Goal: Task Accomplishment & Management: Use online tool/utility

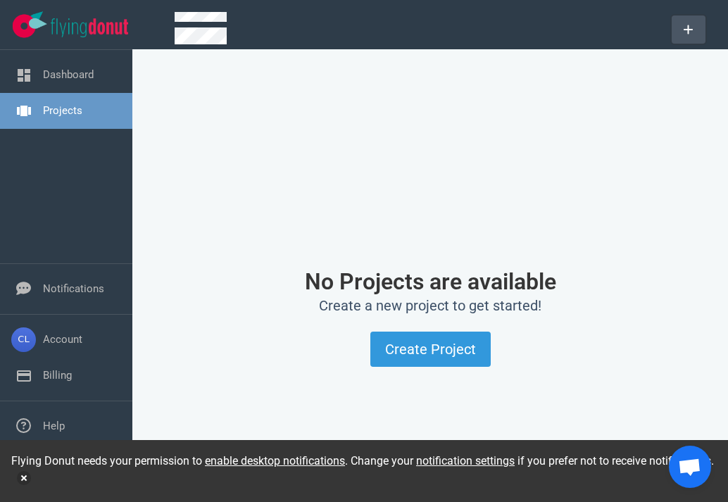
click at [685, 34] on button at bounding box center [689, 29] width 34 height 28
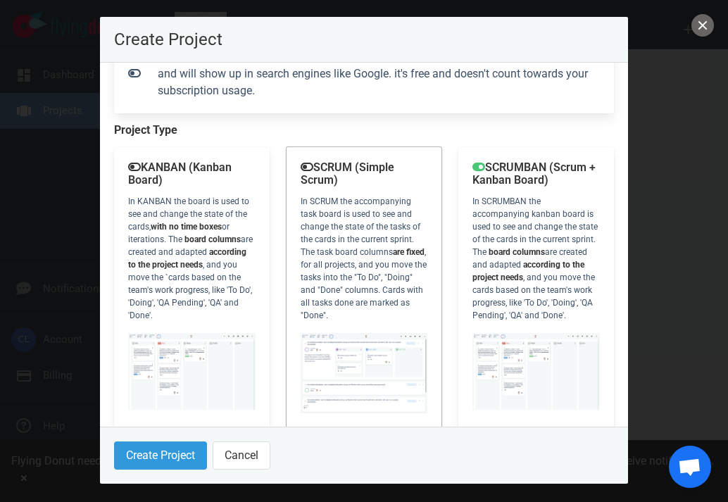
scroll to position [211, 0]
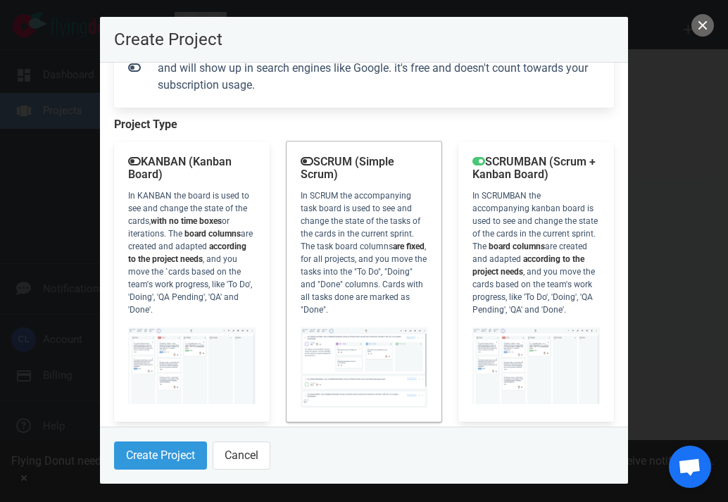
click at [344, 244] on div "SCRUM (Simple Scrum) In SCRUM the accompanying task board is used to see and ch…" at bounding box center [365, 282] width 156 height 280
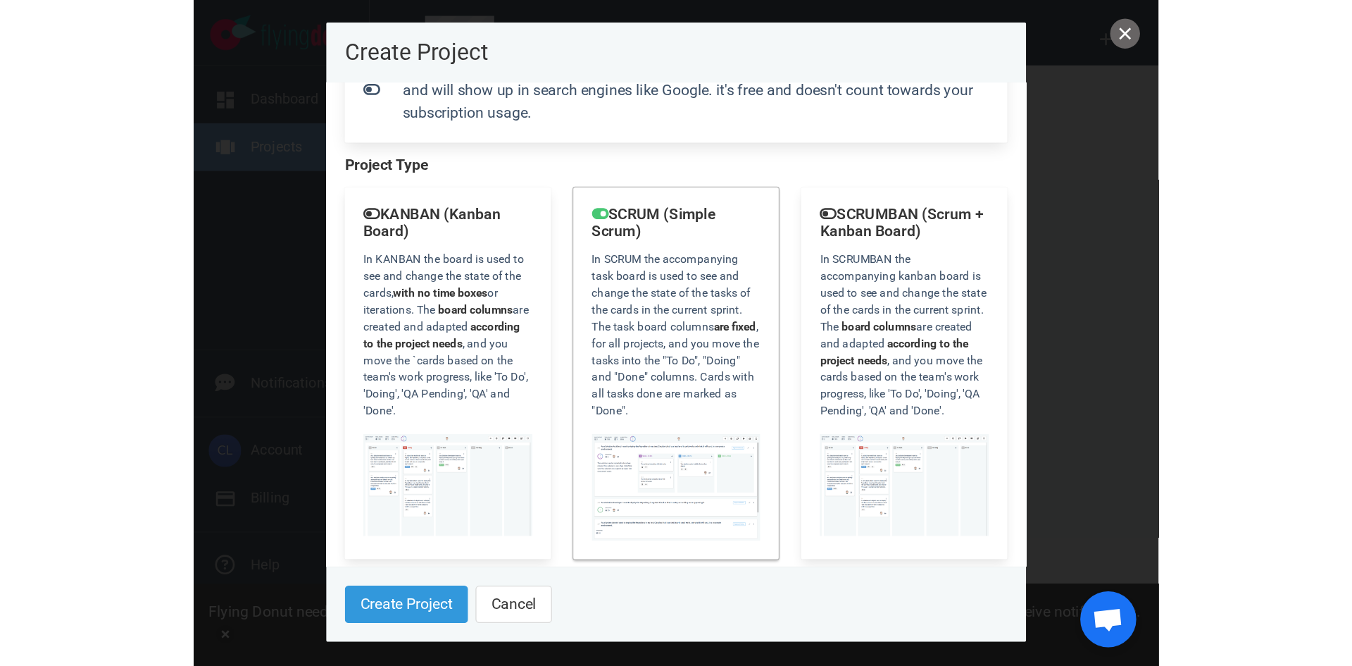
scroll to position [219, 0]
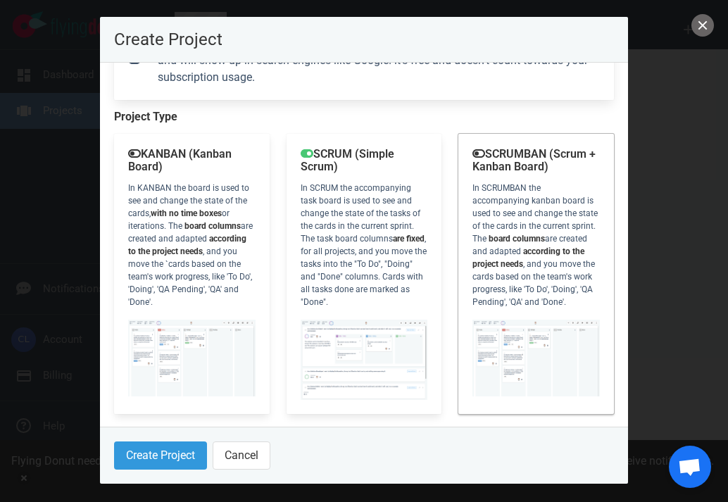
click at [480, 245] on div "SCRUMBAN (Scrum + Kanban Board) In [GEOGRAPHIC_DATA] the accompanying kanban bo…" at bounding box center [537, 274] width 156 height 280
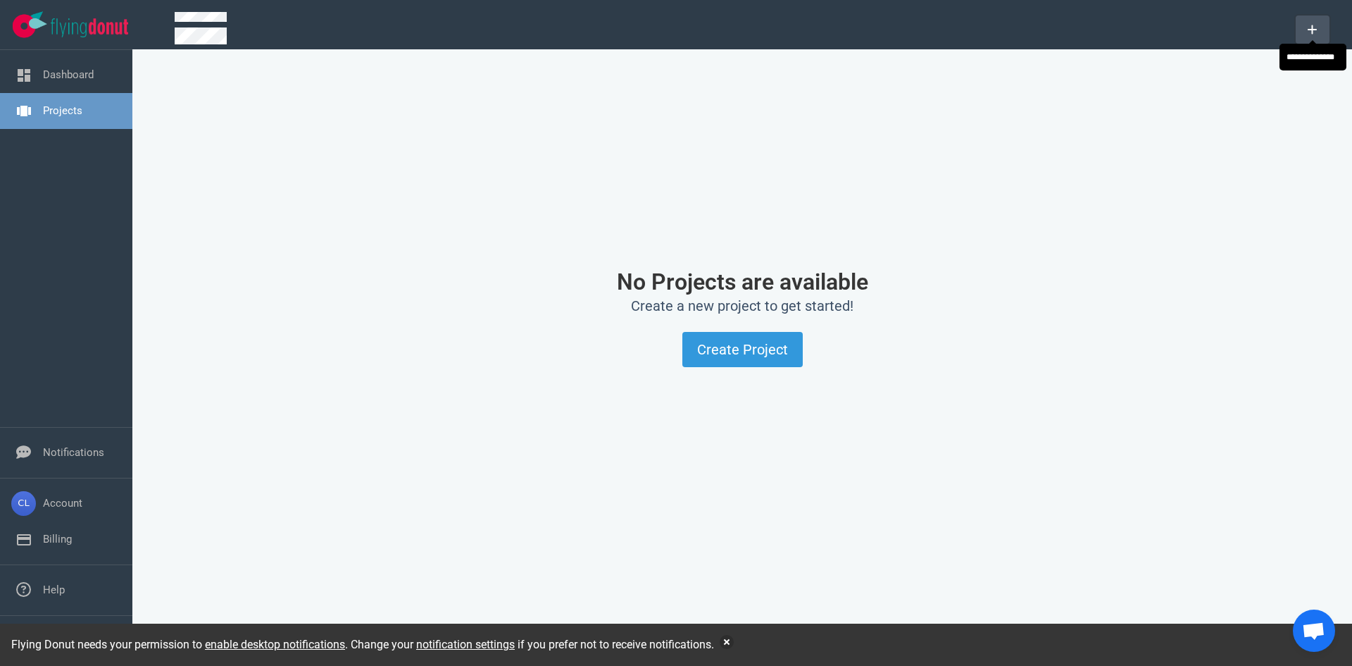
click at [728, 25] on button at bounding box center [1313, 29] width 34 height 28
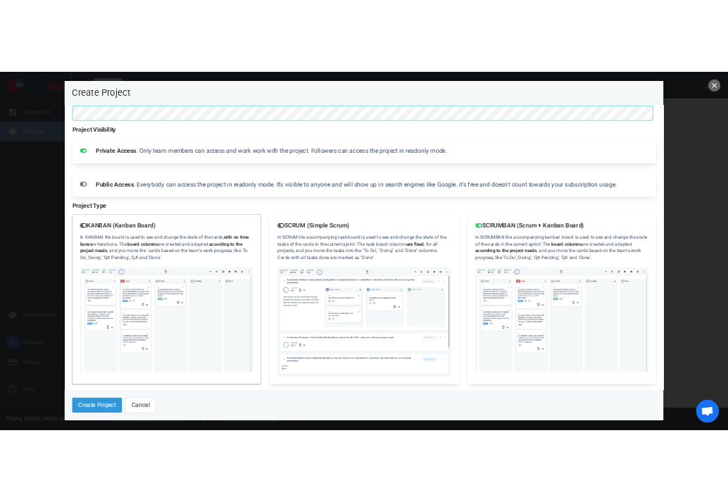
scroll to position [39, 0]
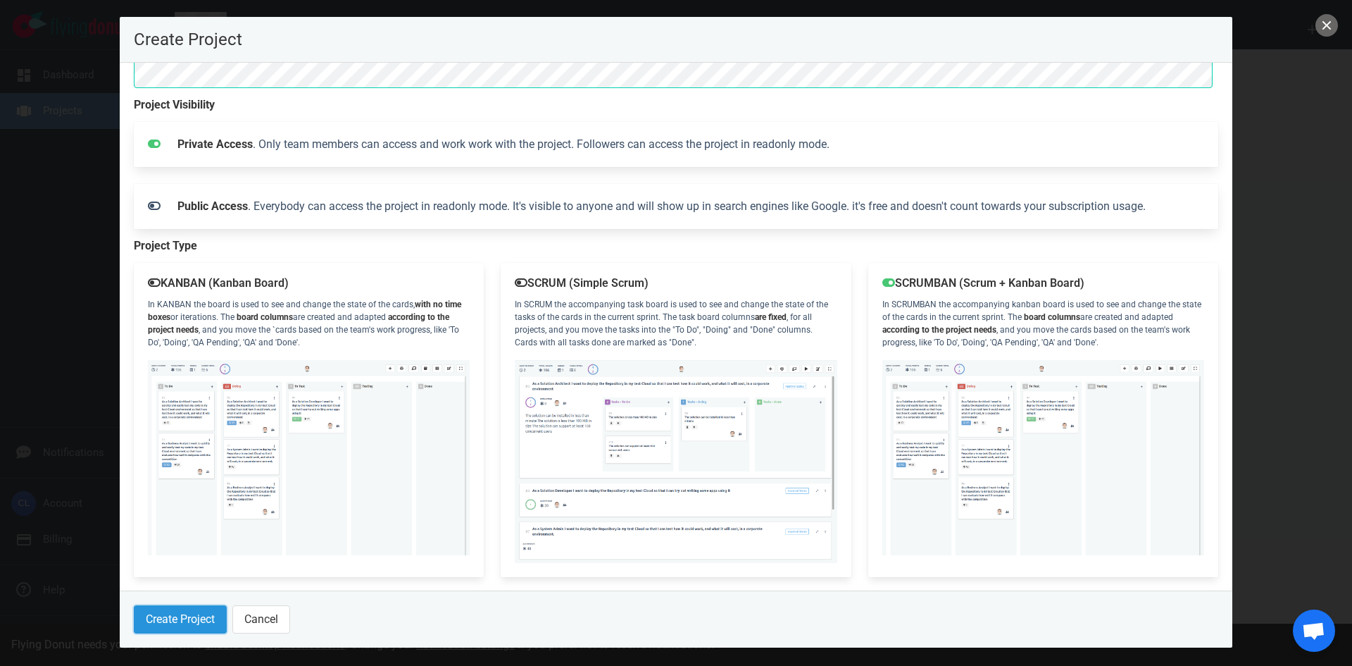
click at [206, 502] on button "Create Project" at bounding box center [180, 619] width 93 height 28
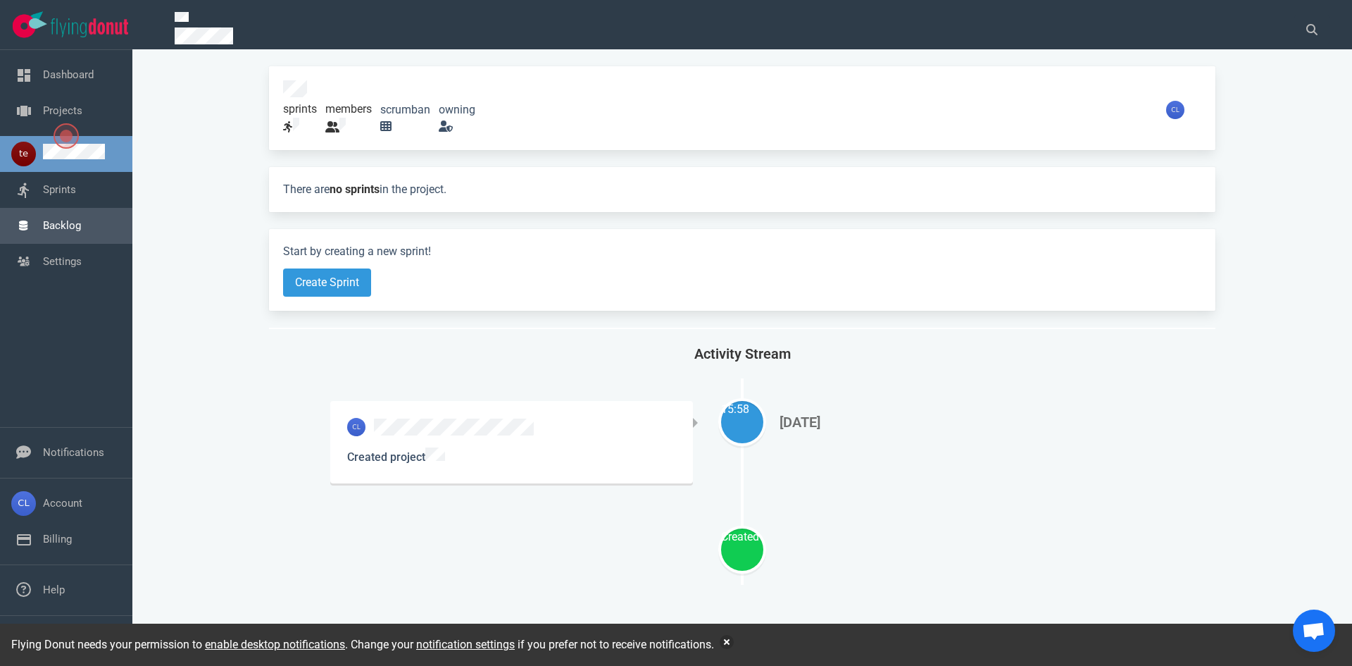
click at [81, 223] on link "Backlog" at bounding box center [62, 225] width 38 height 13
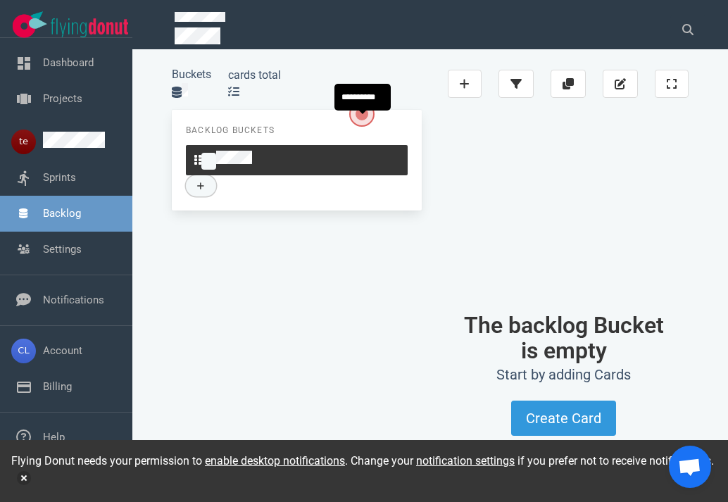
click at [216, 175] on button at bounding box center [201, 185] width 30 height 21
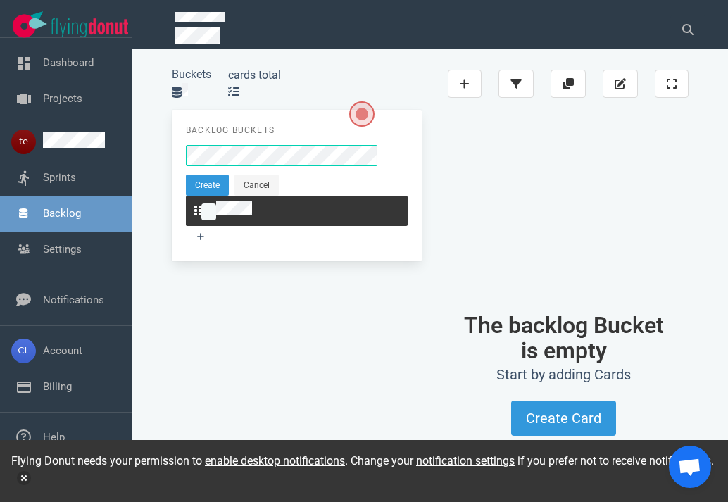
click at [306, 256] on div "Backlog Buckets Create Cancel" at bounding box center [297, 185] width 250 height 151
click at [200, 175] on button "Create" at bounding box center [207, 185] width 43 height 21
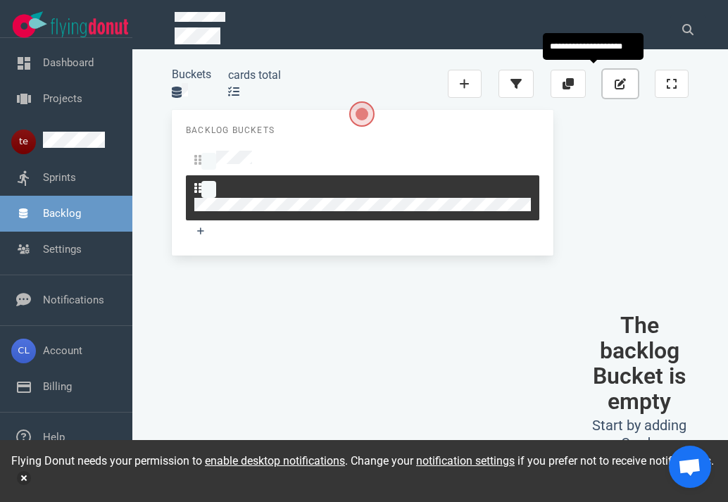
click at [626, 80] on icon at bounding box center [620, 83] width 11 height 11
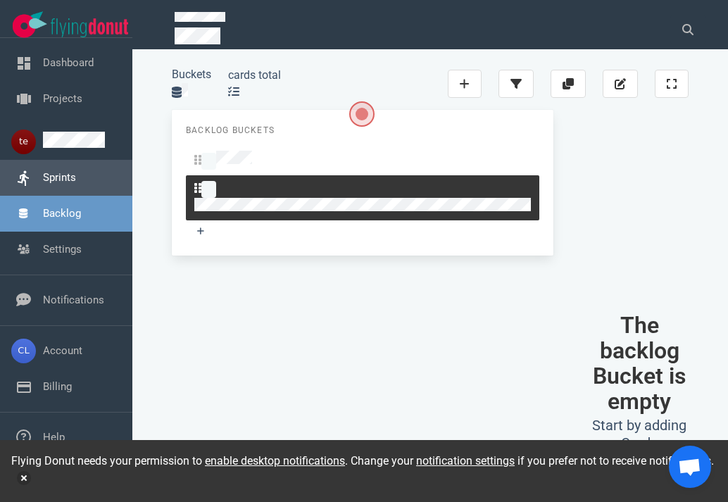
click at [76, 181] on link "Sprints" at bounding box center [59, 177] width 33 height 13
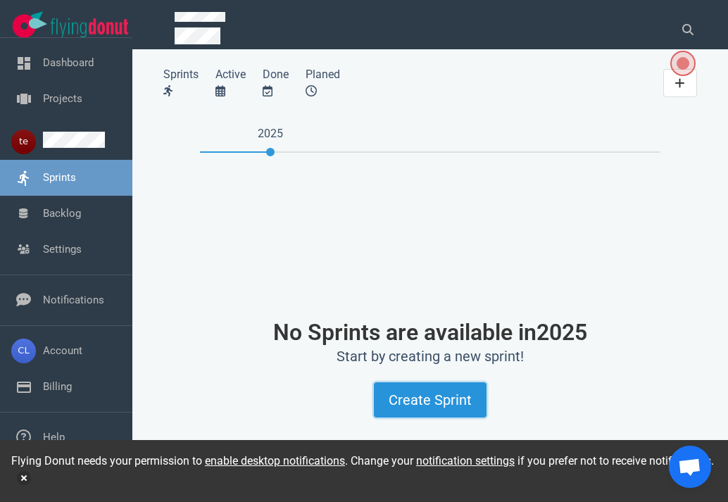
click at [382, 418] on button "Create Sprint" at bounding box center [430, 399] width 113 height 35
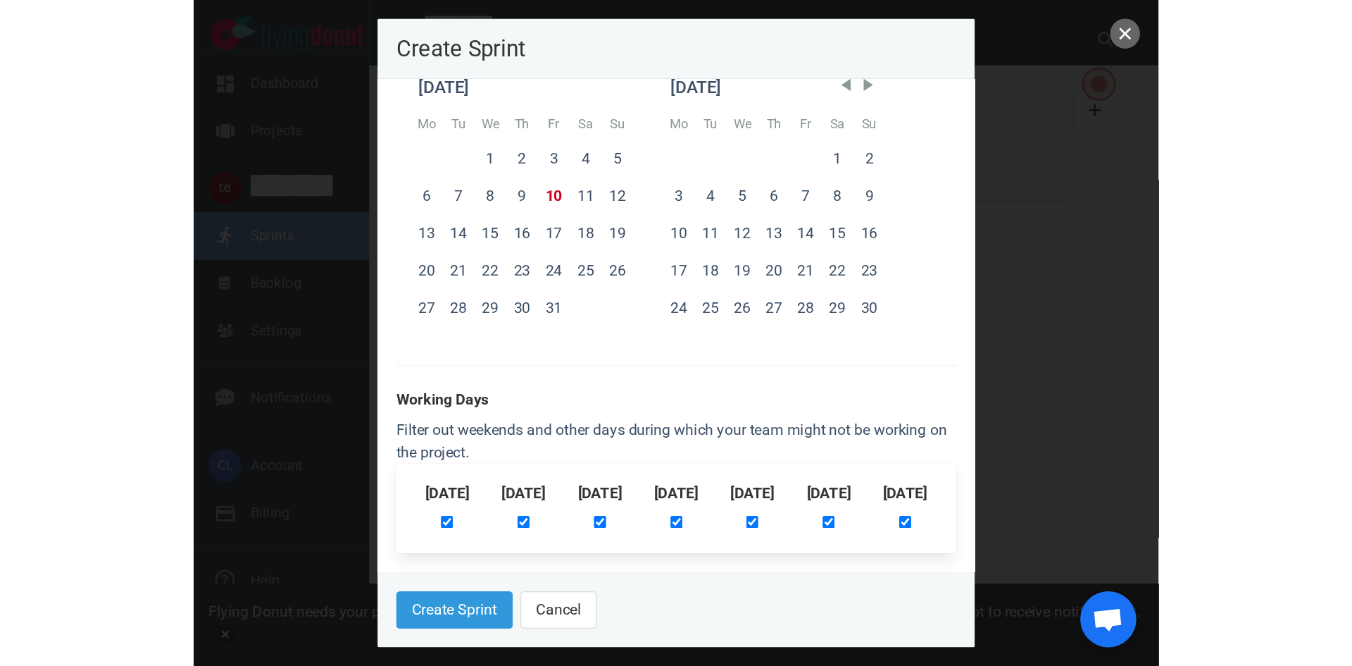
scroll to position [419, 0]
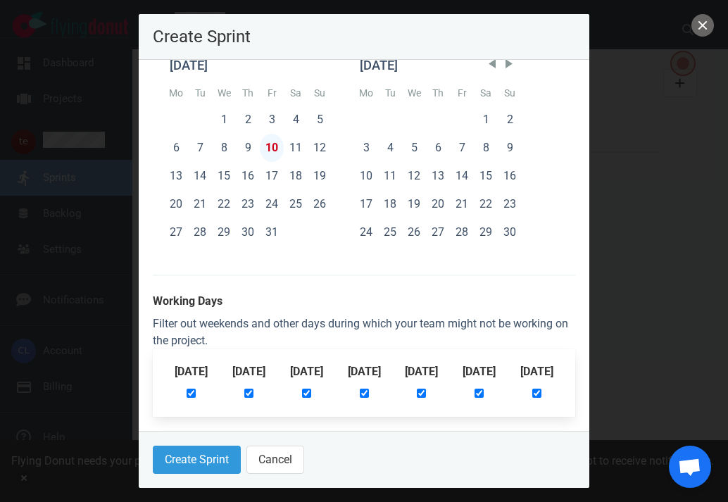
click at [260, 144] on div "10" at bounding box center [272, 148] width 24 height 28
click at [354, 149] on div "3" at bounding box center [366, 148] width 24 height 28
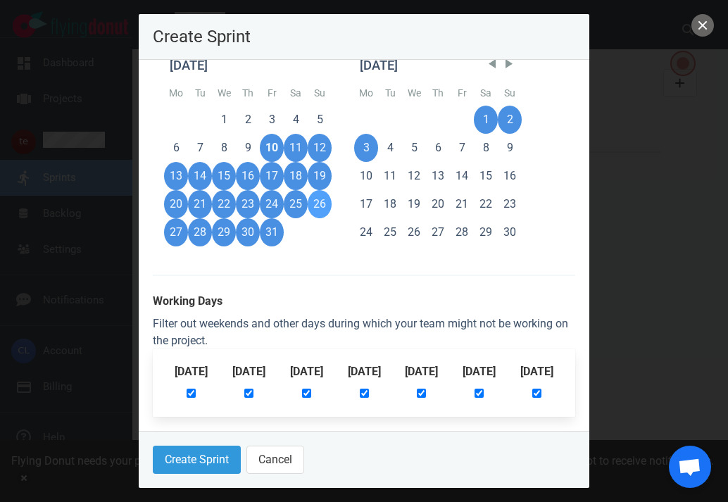
click at [308, 200] on div "26" at bounding box center [320, 204] width 24 height 28
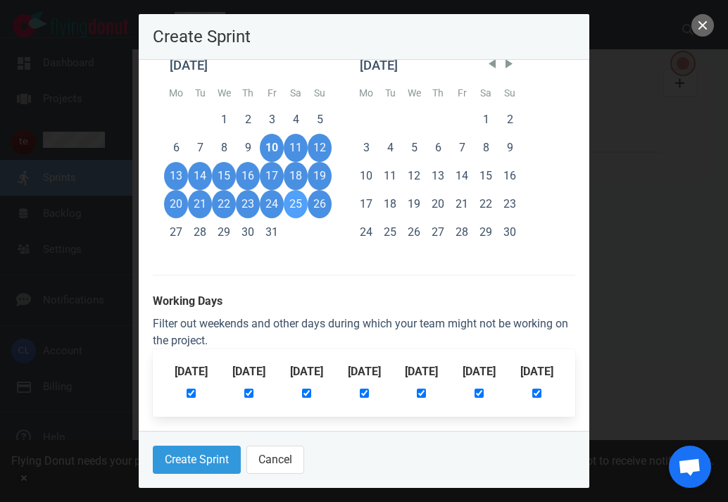
click at [284, 202] on div "25" at bounding box center [296, 204] width 24 height 28
click at [156, 456] on button "Create Sprint" at bounding box center [197, 460] width 88 height 28
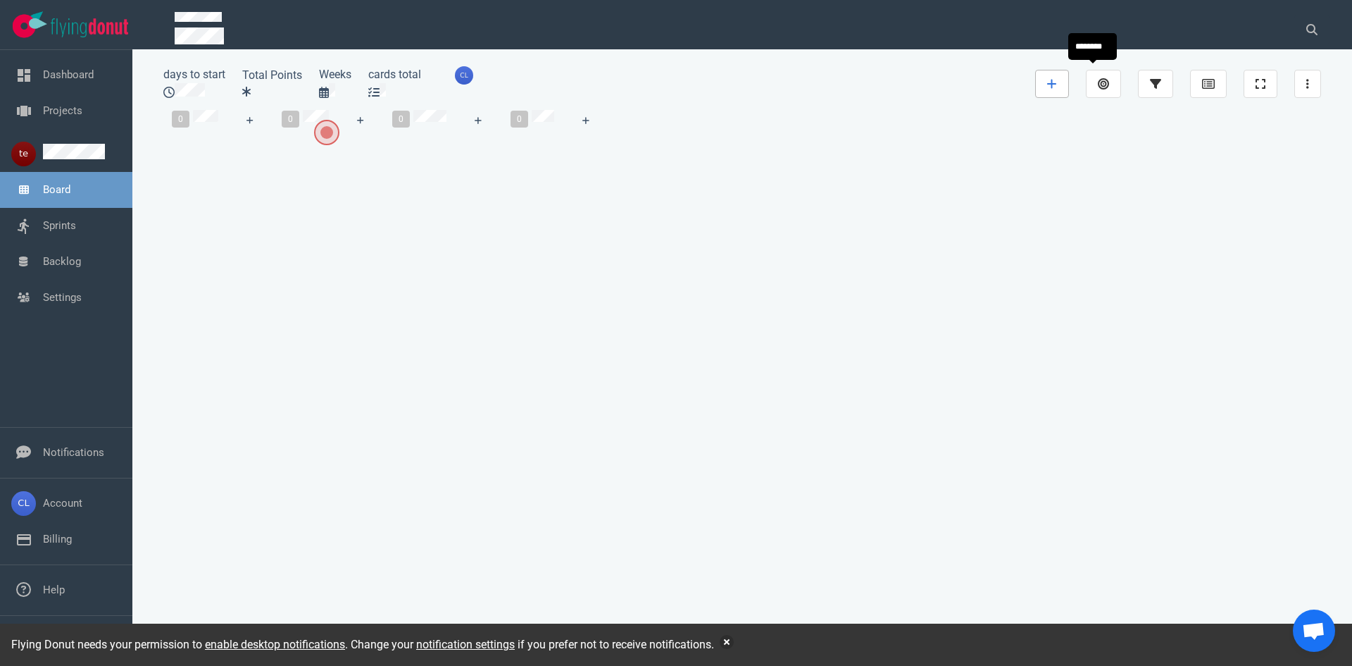
click at [728, 83] on link at bounding box center [1052, 84] width 34 height 28
click at [225, 185] on div at bounding box center [266, 162] width 189 height 46
click at [76, 232] on link "Sprints" at bounding box center [59, 225] width 33 height 13
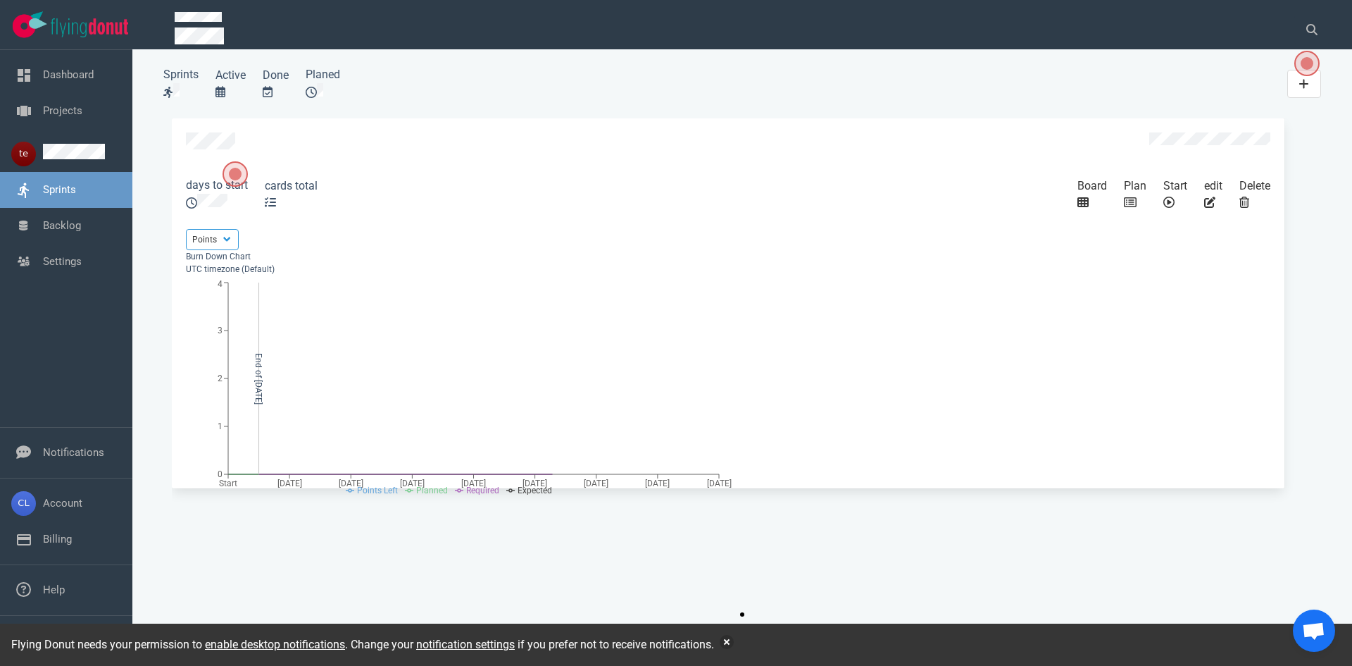
click at [76, 196] on link "Sprints" at bounding box center [59, 189] width 33 height 13
click at [70, 228] on link "Backlog" at bounding box center [62, 225] width 38 height 13
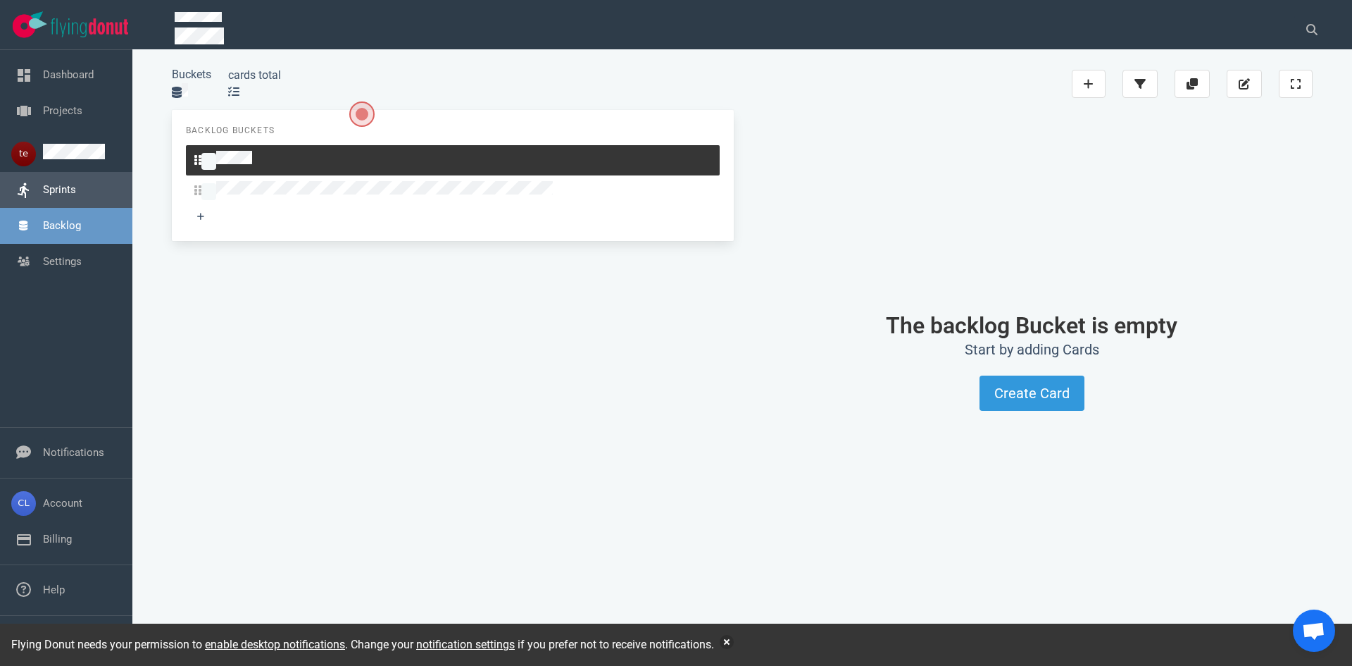
click at [69, 196] on link "Sprints" at bounding box center [59, 189] width 33 height 13
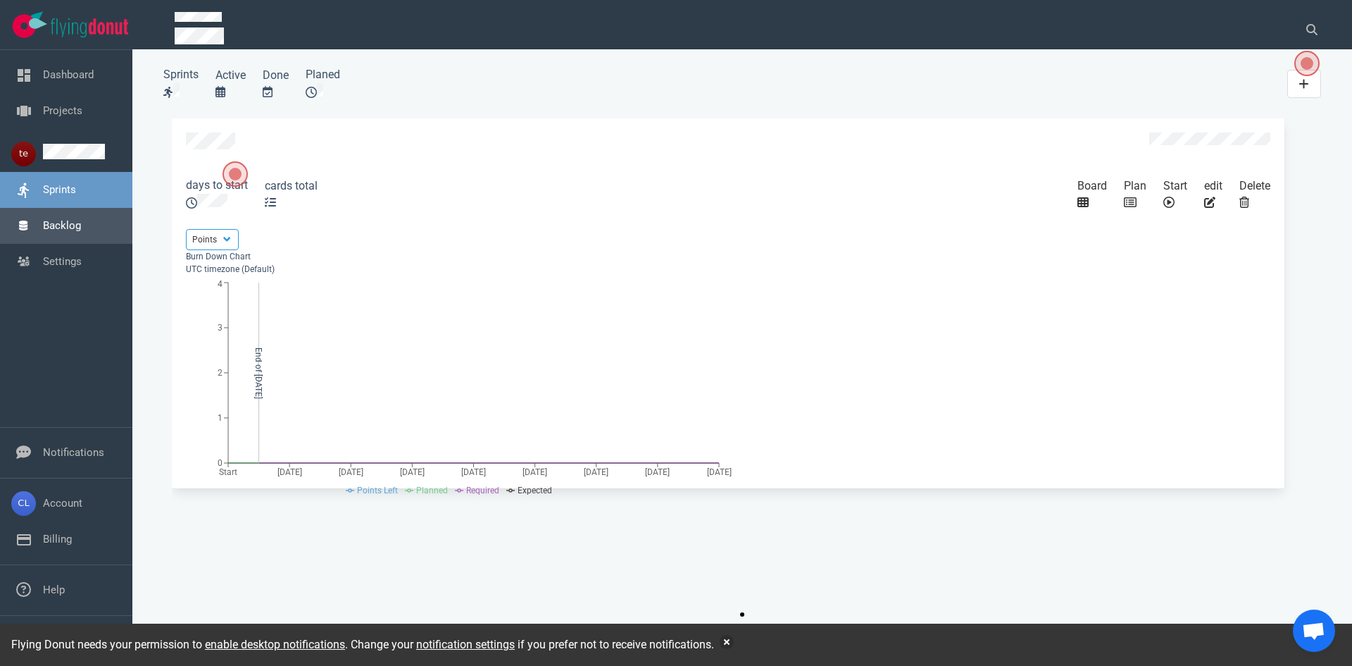
click at [66, 229] on link "Backlog" at bounding box center [62, 225] width 38 height 13
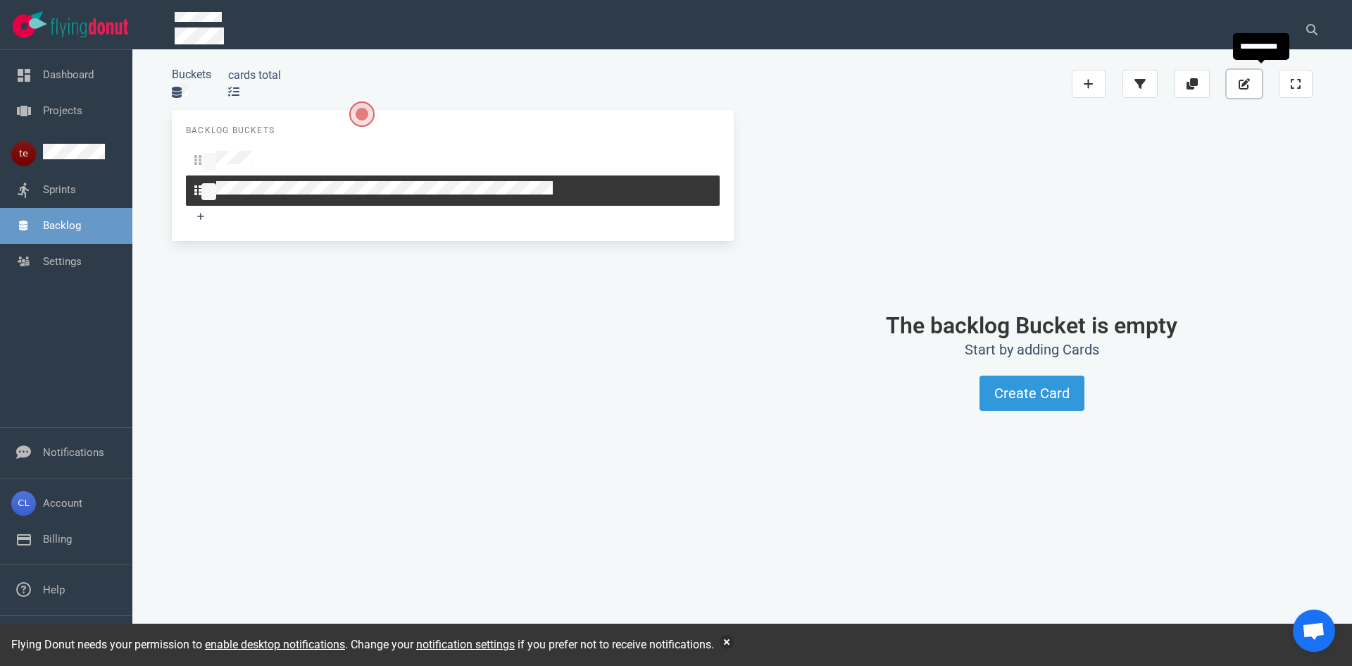
click at [728, 80] on button at bounding box center [1244, 84] width 35 height 28
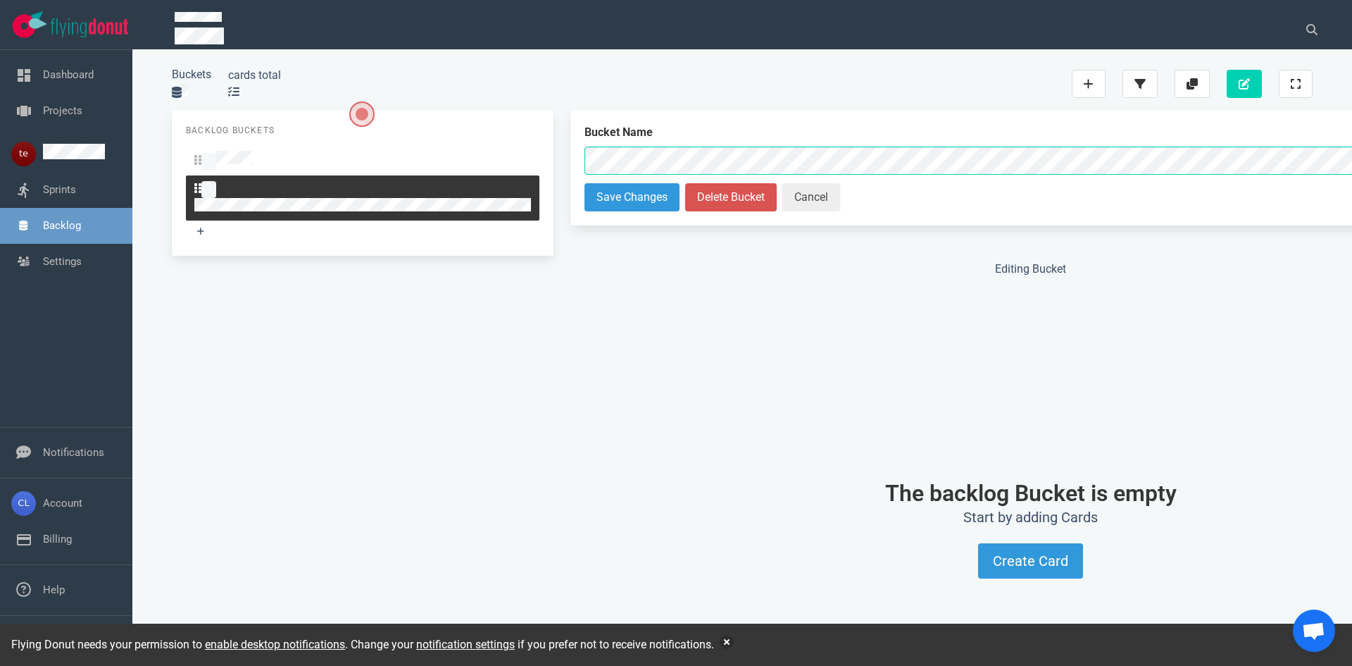
click at [728, 189] on button "Cancel" at bounding box center [812, 197] width 58 height 28
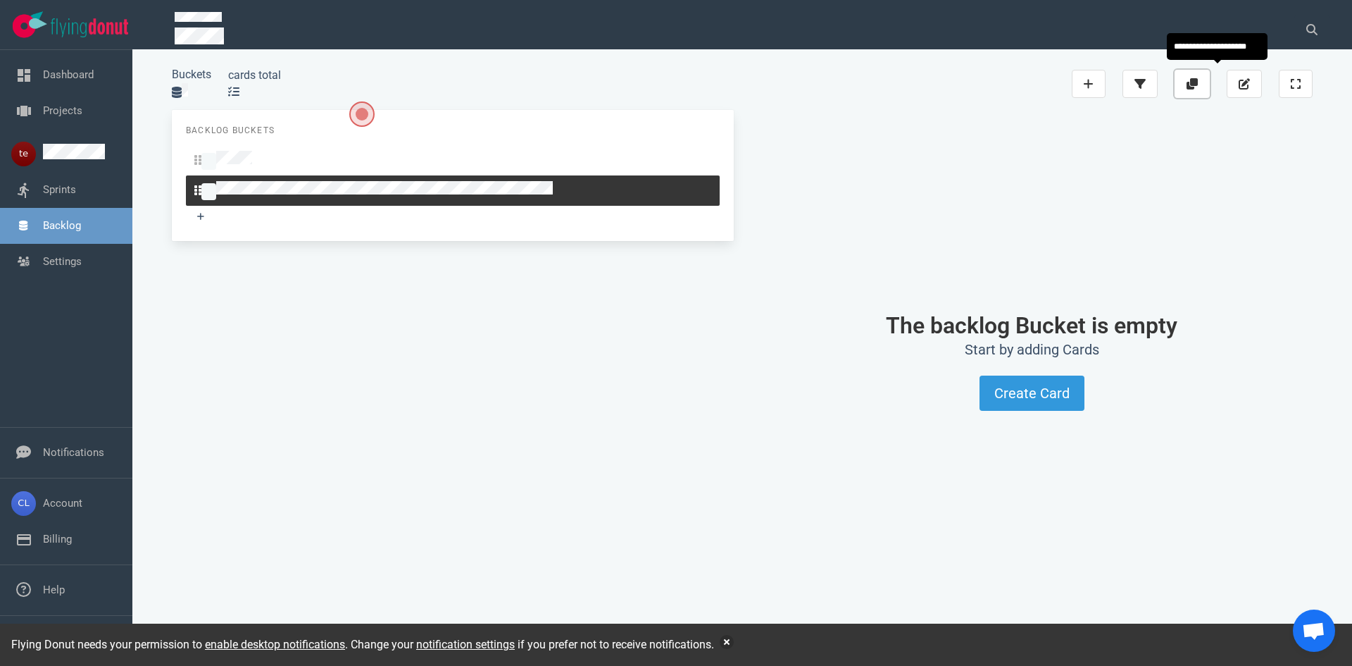
click at [728, 80] on button at bounding box center [1192, 84] width 35 height 28
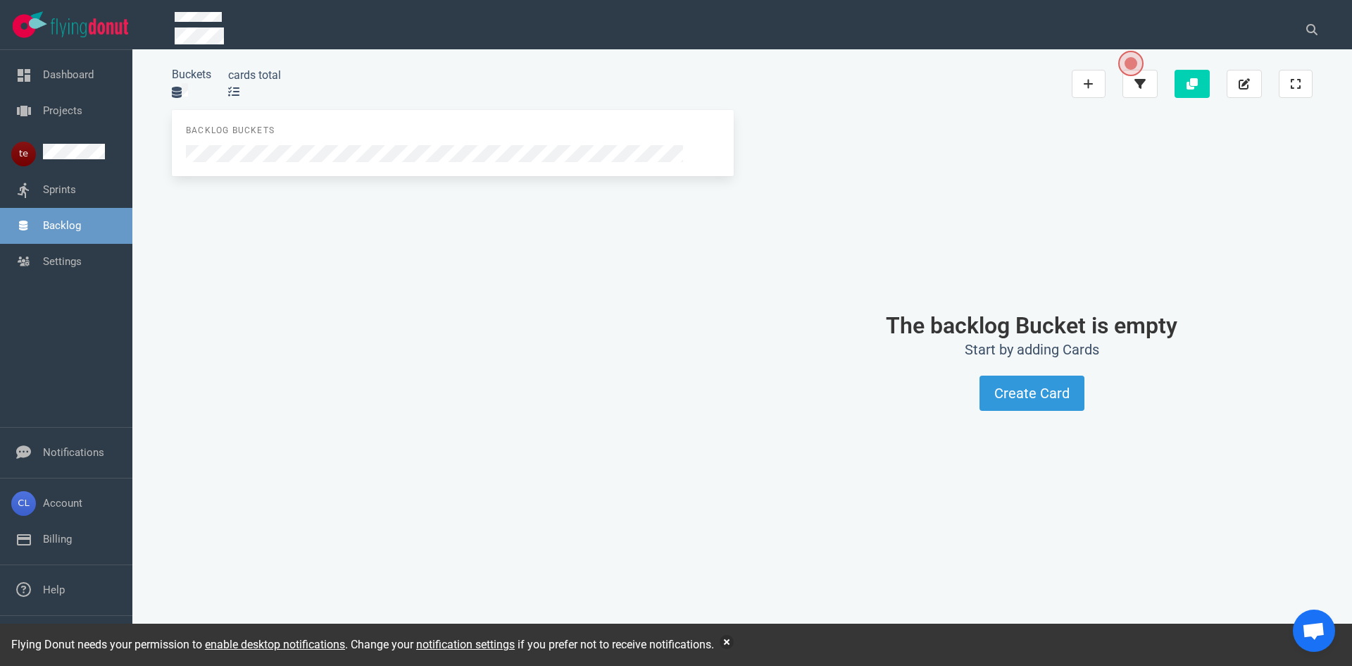
click at [233, 87] on icon at bounding box center [233, 92] width 11 height 10
click at [225, 145] on div at bounding box center [453, 153] width 534 height 17
click at [81, 229] on link "Backlog" at bounding box center [62, 225] width 38 height 13
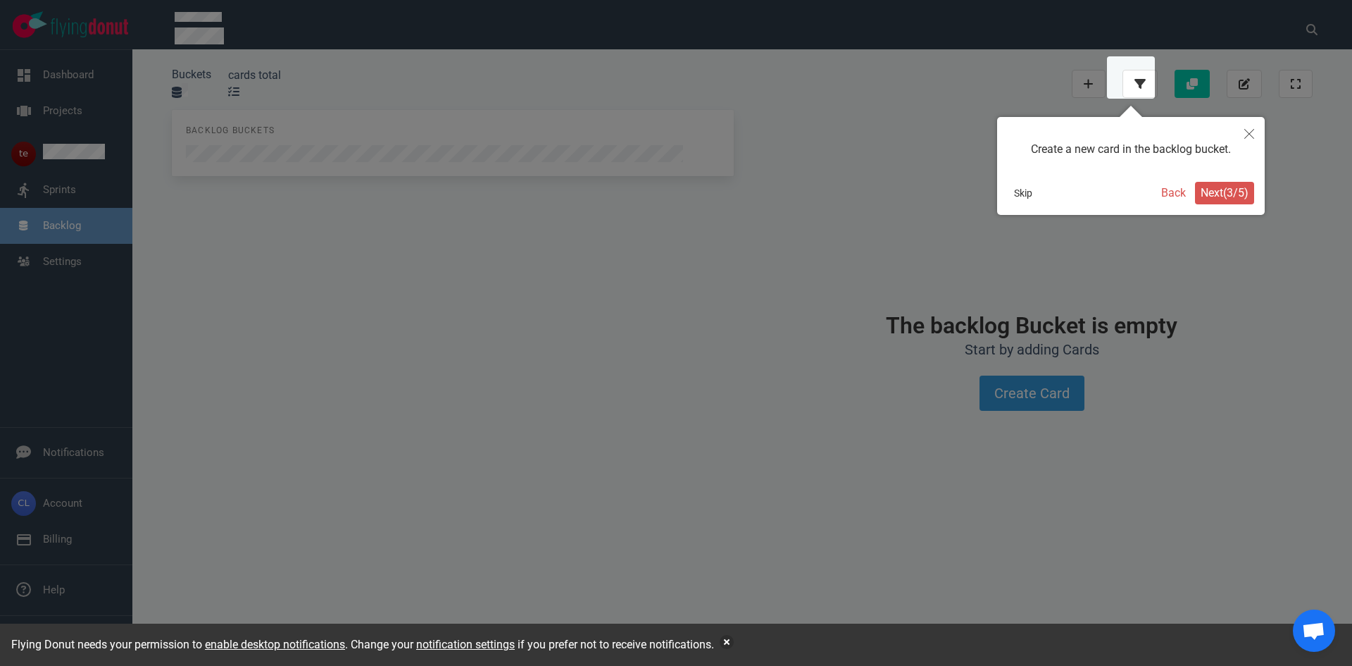
click at [728, 192] on button "Skip" at bounding box center [1023, 193] width 31 height 23
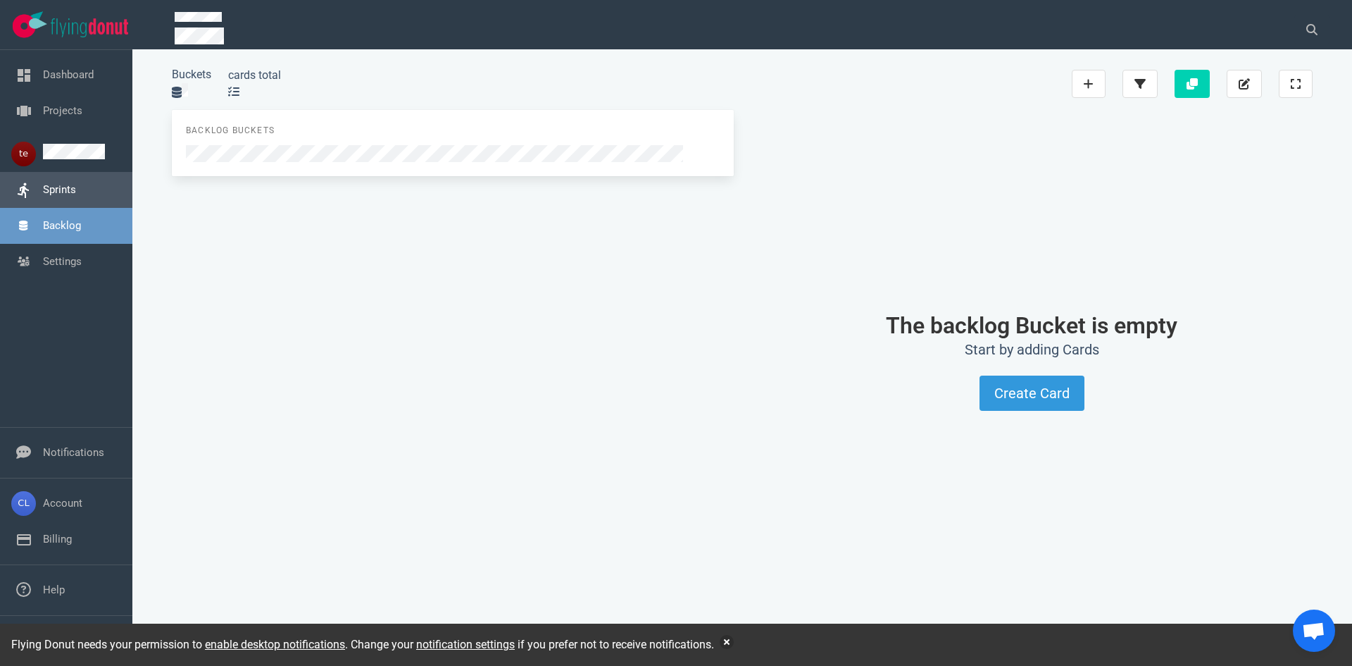
click at [72, 196] on link "Sprints" at bounding box center [59, 189] width 33 height 13
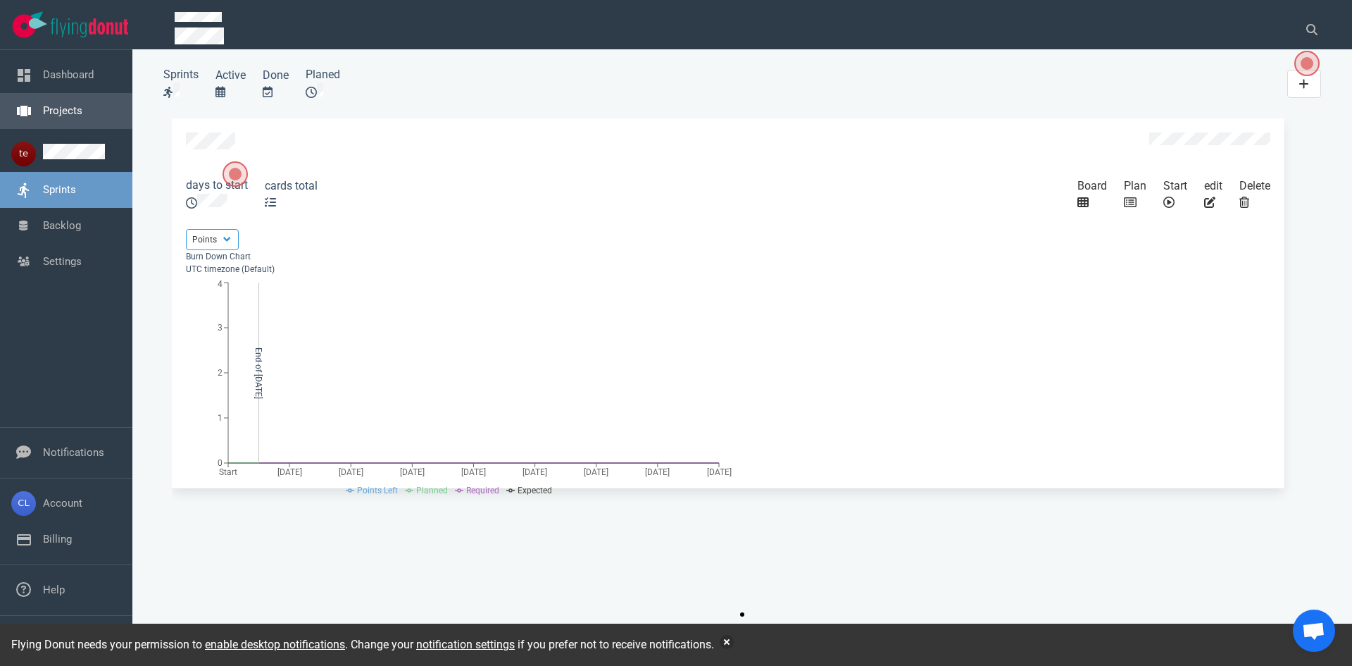
click at [82, 117] on link "Projects" at bounding box center [62, 110] width 39 height 13
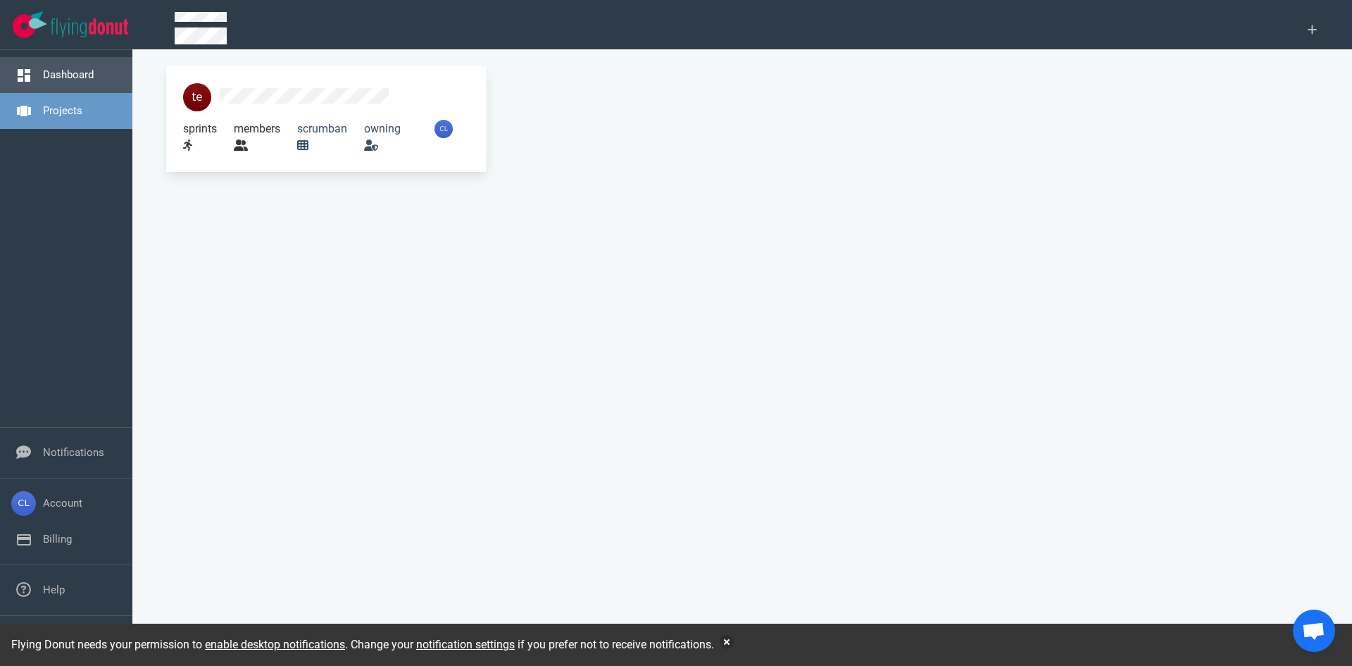
click at [87, 72] on link "Dashboard" at bounding box center [68, 74] width 51 height 13
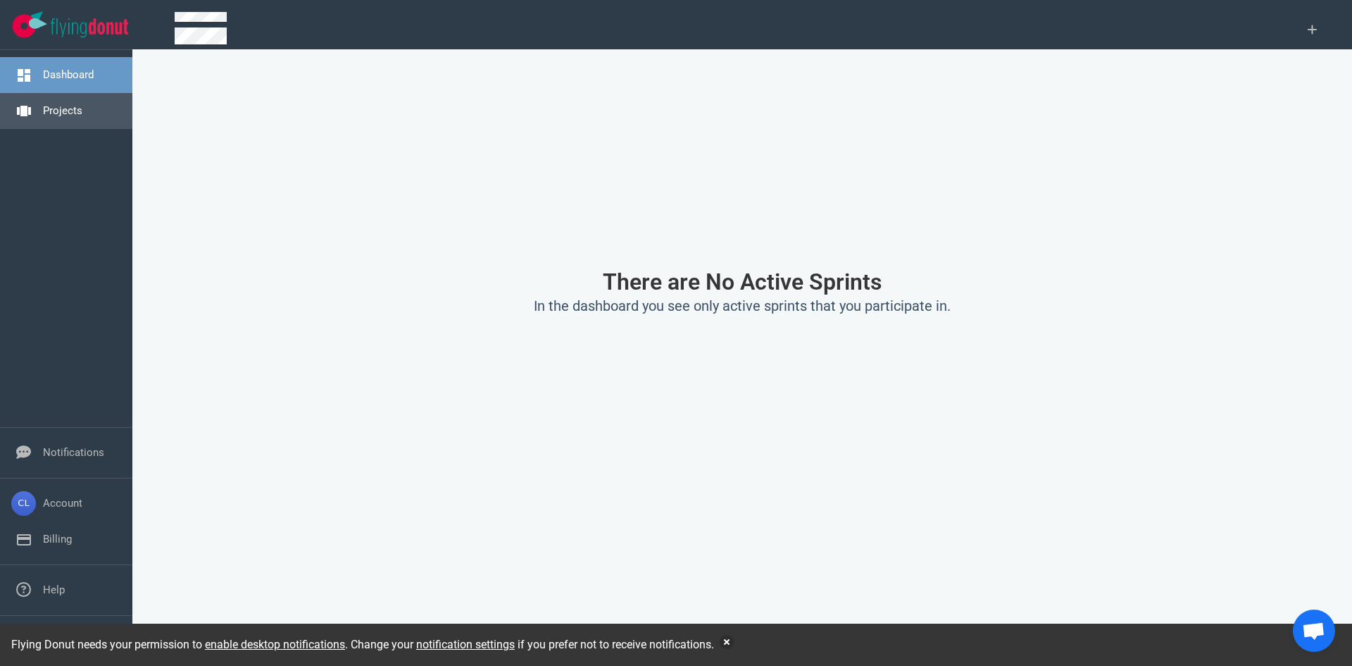
click at [82, 117] on link "Projects" at bounding box center [62, 110] width 39 height 13
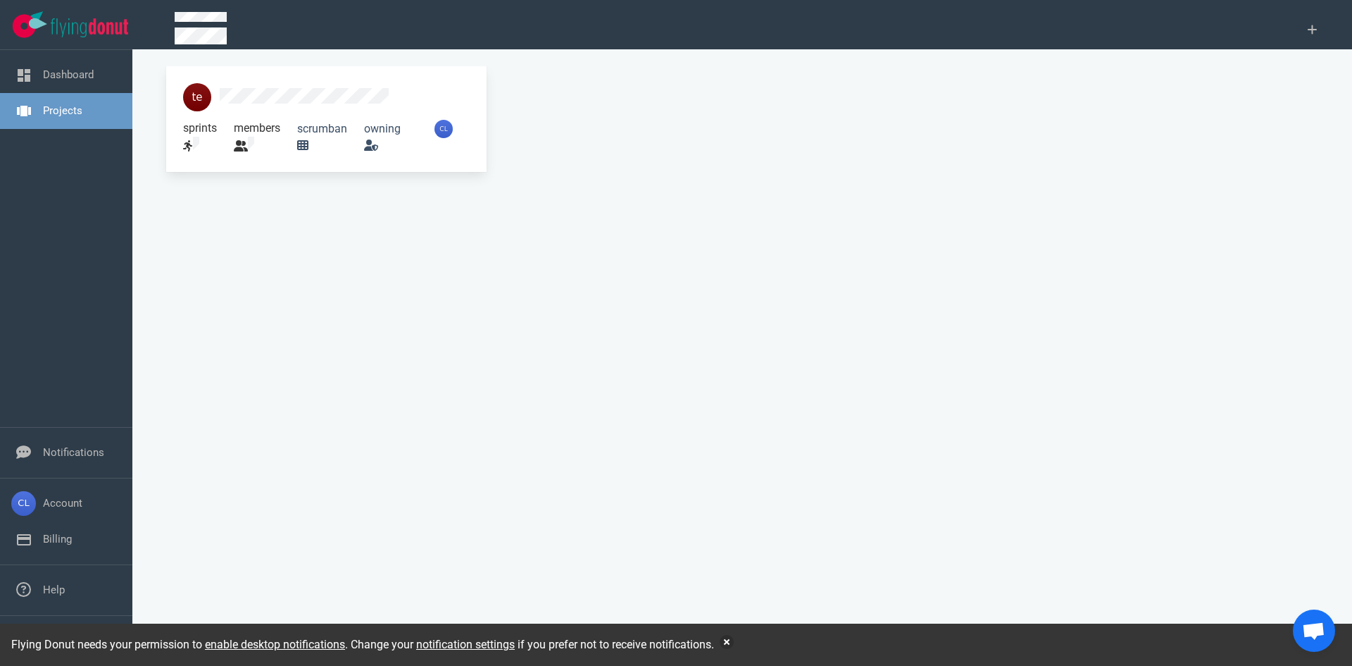
click at [251, 75] on div at bounding box center [327, 97] width 304 height 45
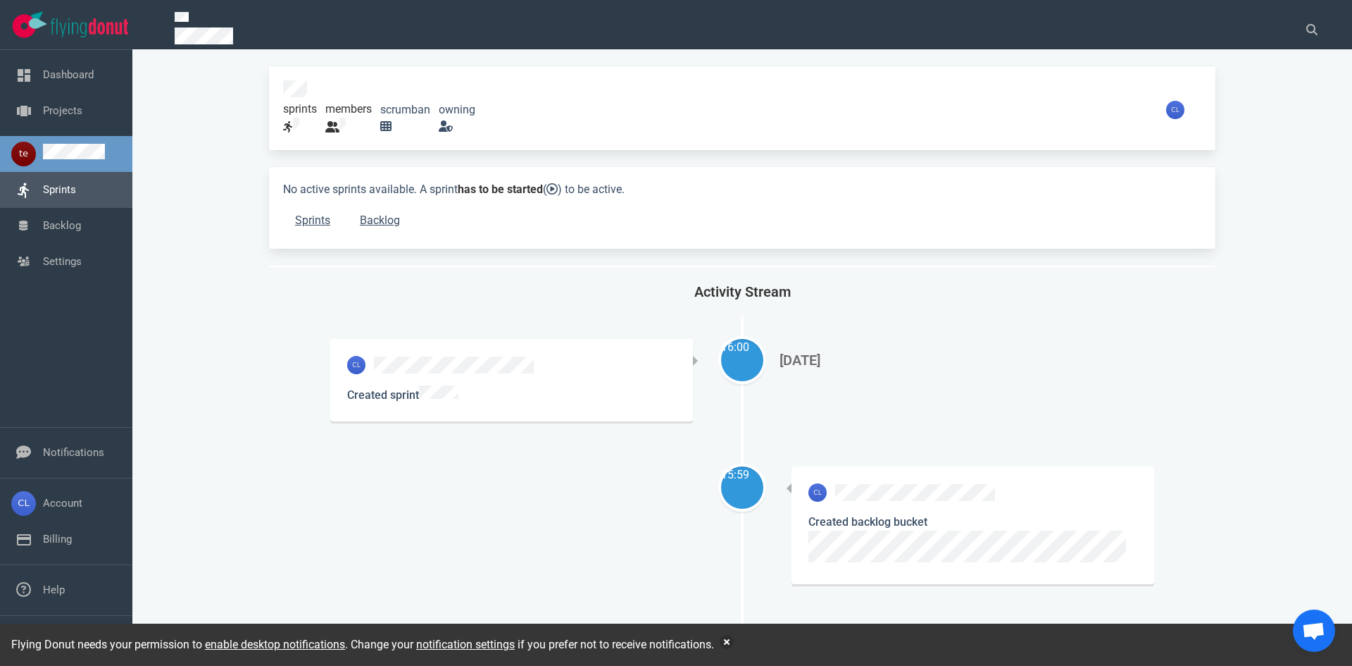
click at [76, 192] on link "Sprints" at bounding box center [59, 189] width 33 height 13
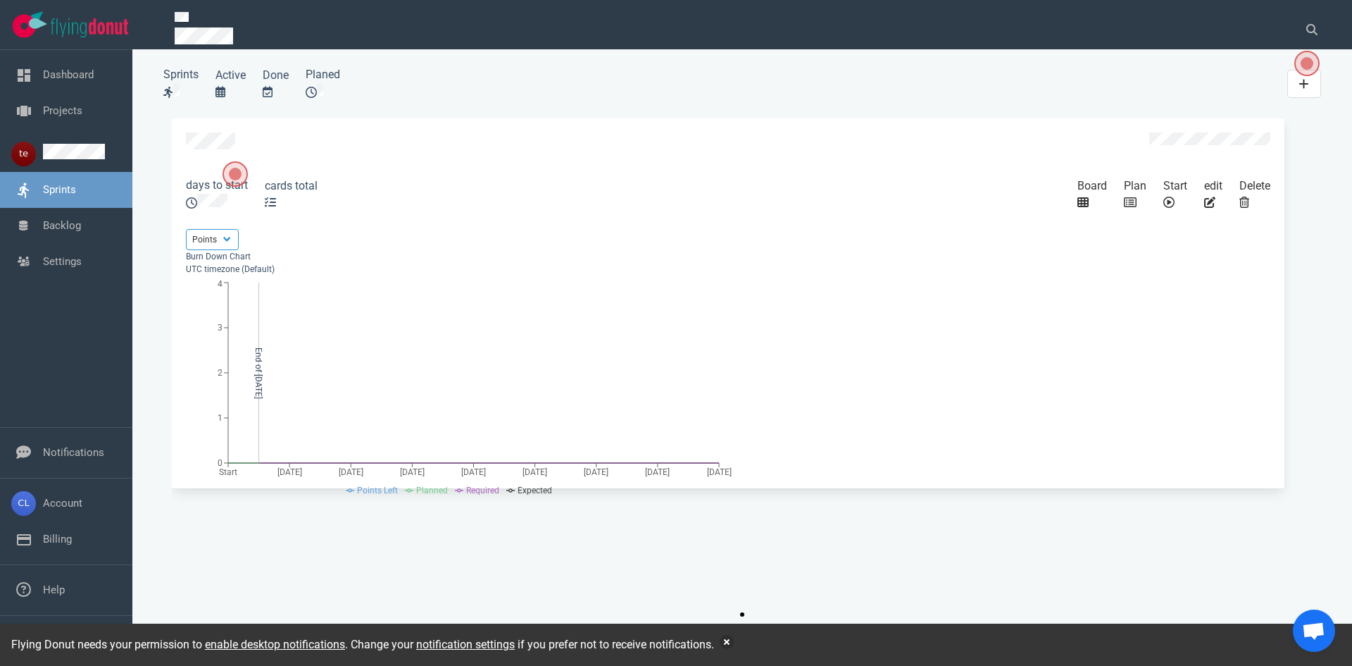
click at [221, 86] on icon at bounding box center [221, 91] width 10 height 11
click at [273, 85] on span at bounding box center [274, 91] width 3 height 13
click at [316, 80] on div "Sprints Active Done Planed" at bounding box center [448, 84] width 587 height 52
click at [157, 82] on div "Sprints Active Done Planed 2025 Slide 1 of 1 days to start cards total Board Pl…" at bounding box center [742, 357] width 1186 height 599
click at [728, 81] on link at bounding box center [1305, 84] width 34 height 28
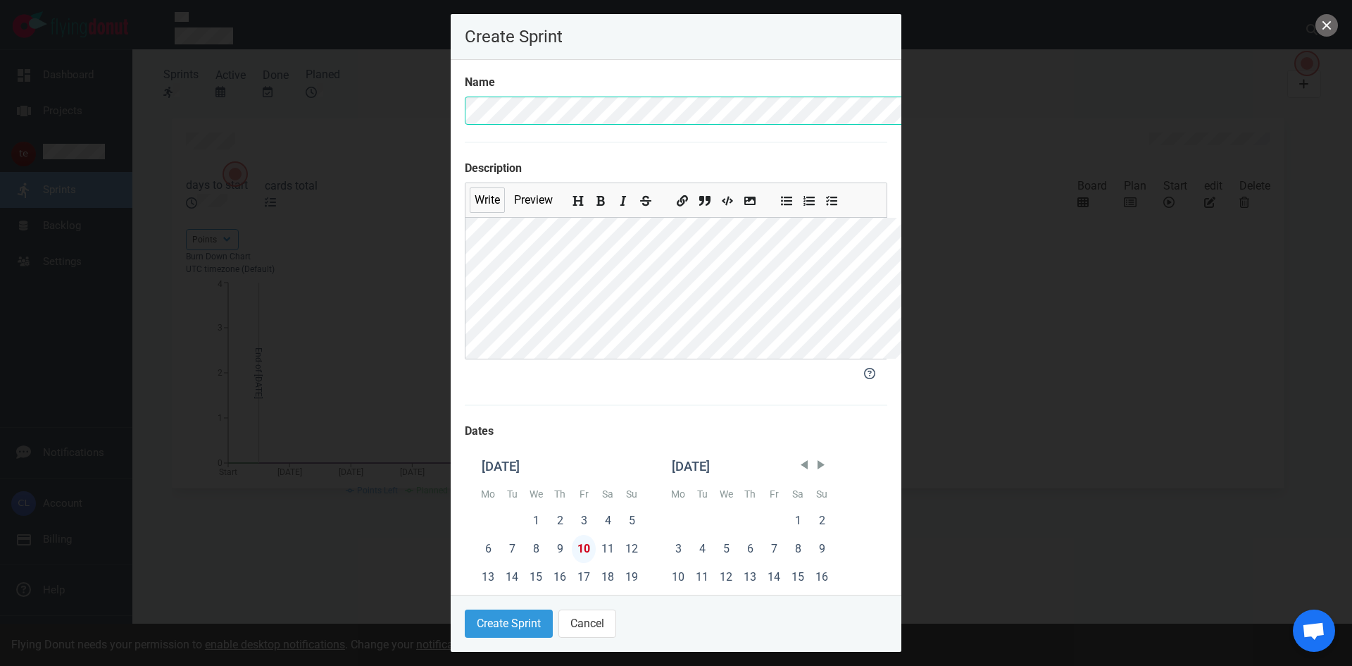
click at [572, 502] on div "10" at bounding box center [584, 549] width 24 height 28
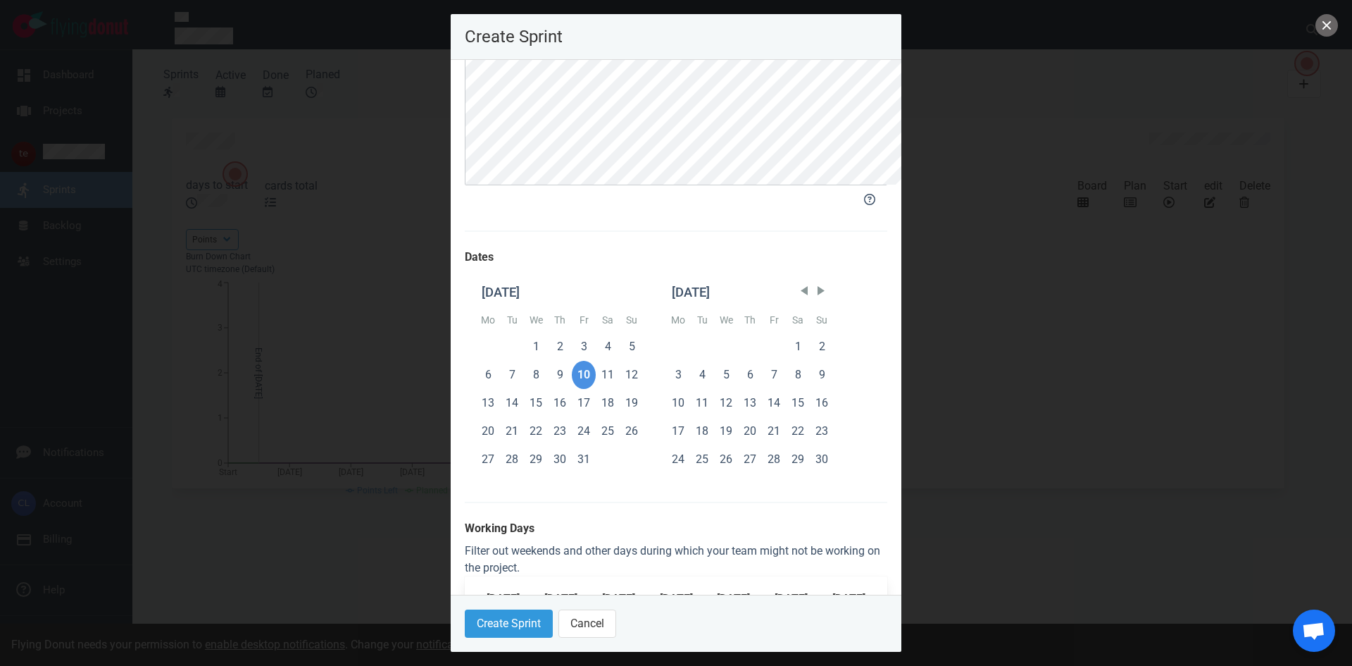
scroll to position [211, 0]
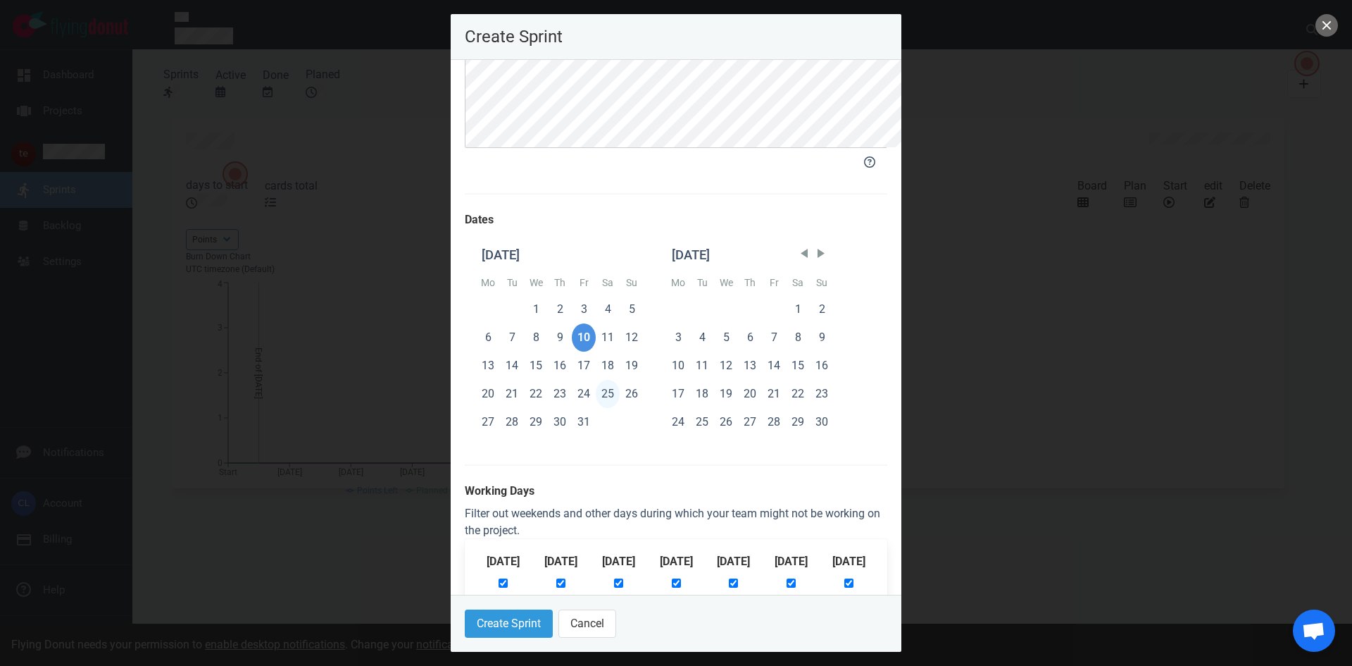
click at [596, 408] on div "25" at bounding box center [608, 394] width 24 height 28
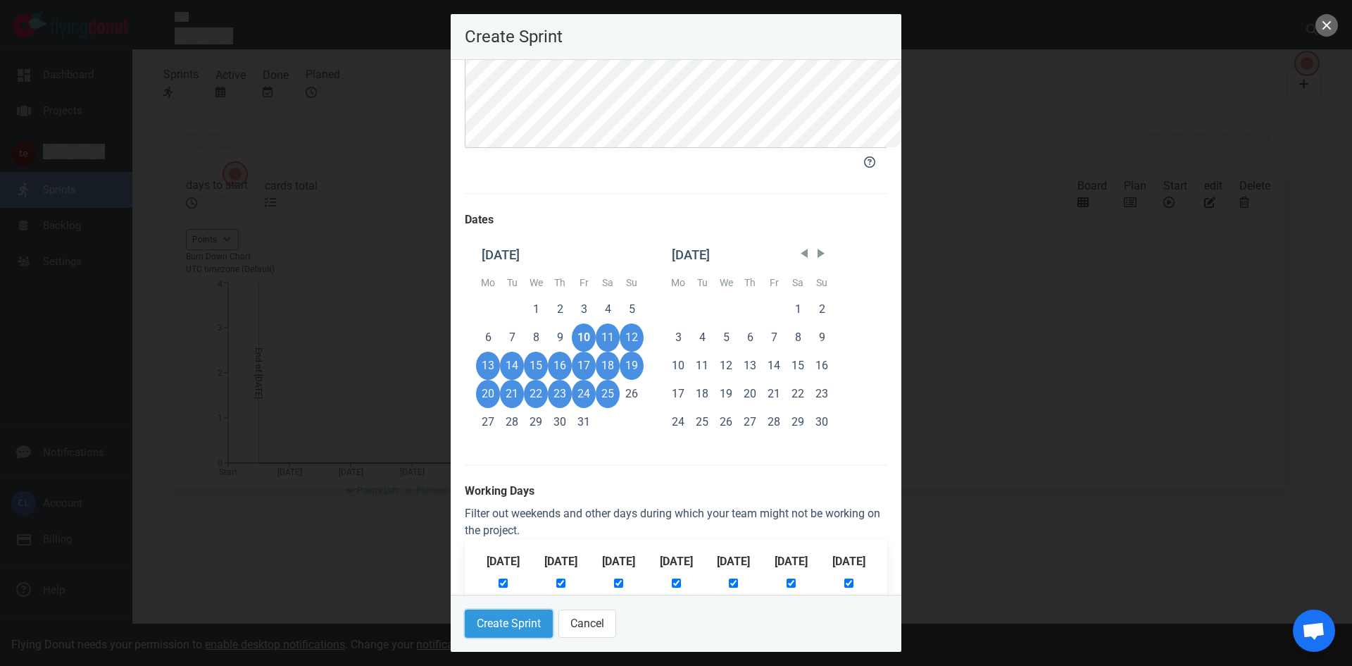
drag, startPoint x: 338, startPoint y: 620, endPoint x: 421, endPoint y: 584, distance: 90.5
click at [451, 502] on div "Create Sprint Name Description Write Preview Dates [DATE] Mo Tu We Th Fr Sa Su …" at bounding box center [676, 332] width 451 height 637
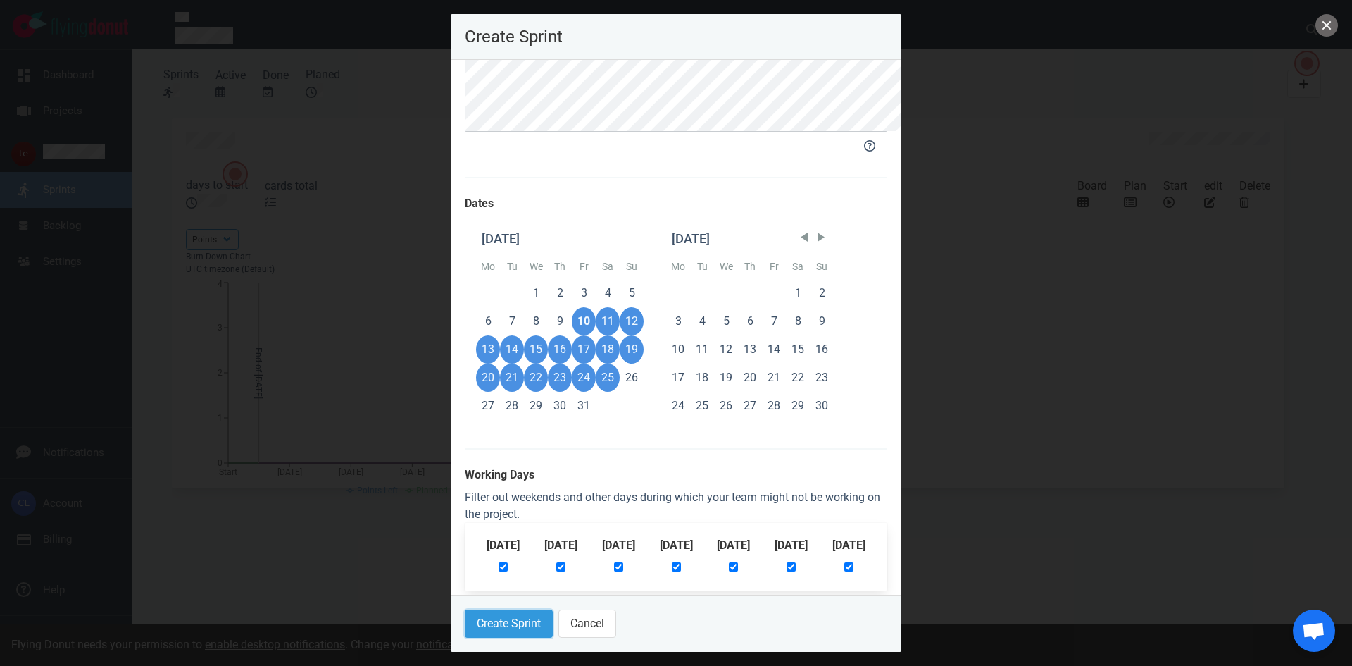
scroll to position [256, 0]
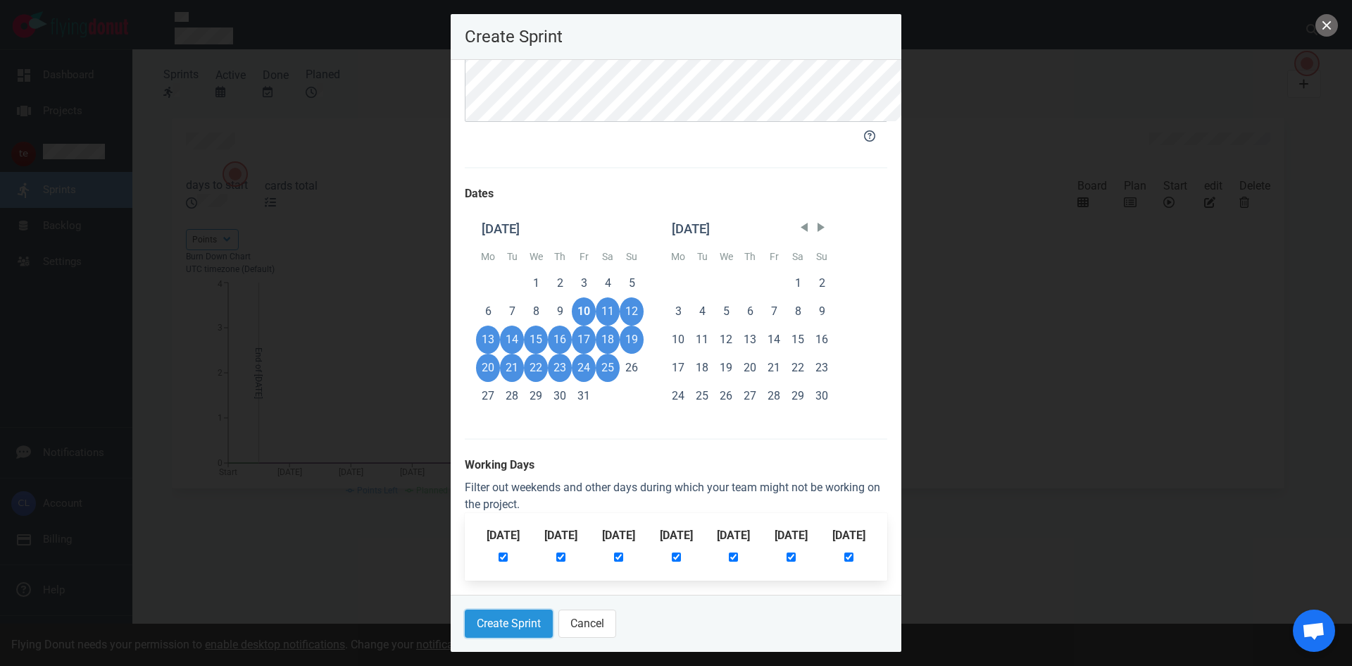
click at [465, 502] on button "Create Sprint" at bounding box center [509, 623] width 88 height 28
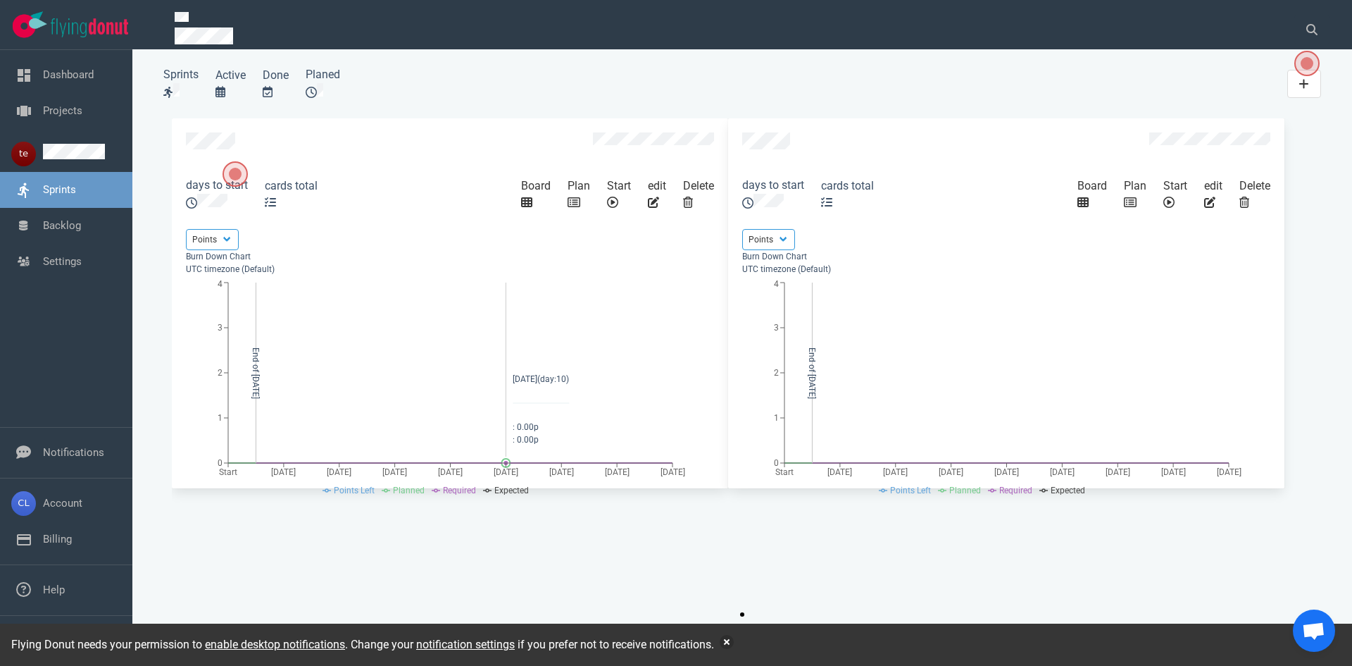
click at [425, 258] on div "Burn Down Chart UTC timezone (Default)" at bounding box center [450, 262] width 528 height 25
click at [239, 250] on select "Points Hours" at bounding box center [212, 239] width 53 height 21
click at [728, 208] on icon "slide 2 of 2" at bounding box center [1245, 202] width 10 height 11
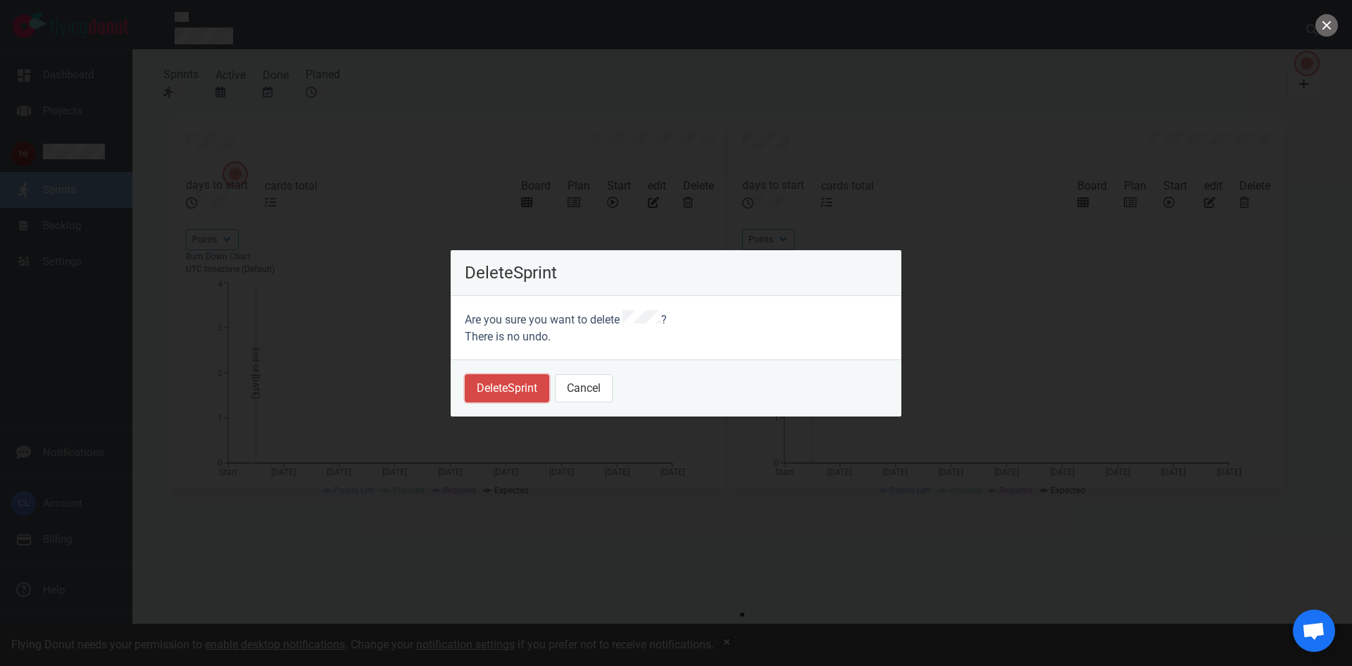
click at [528, 384] on button "Delete Sprint" at bounding box center [507, 388] width 85 height 28
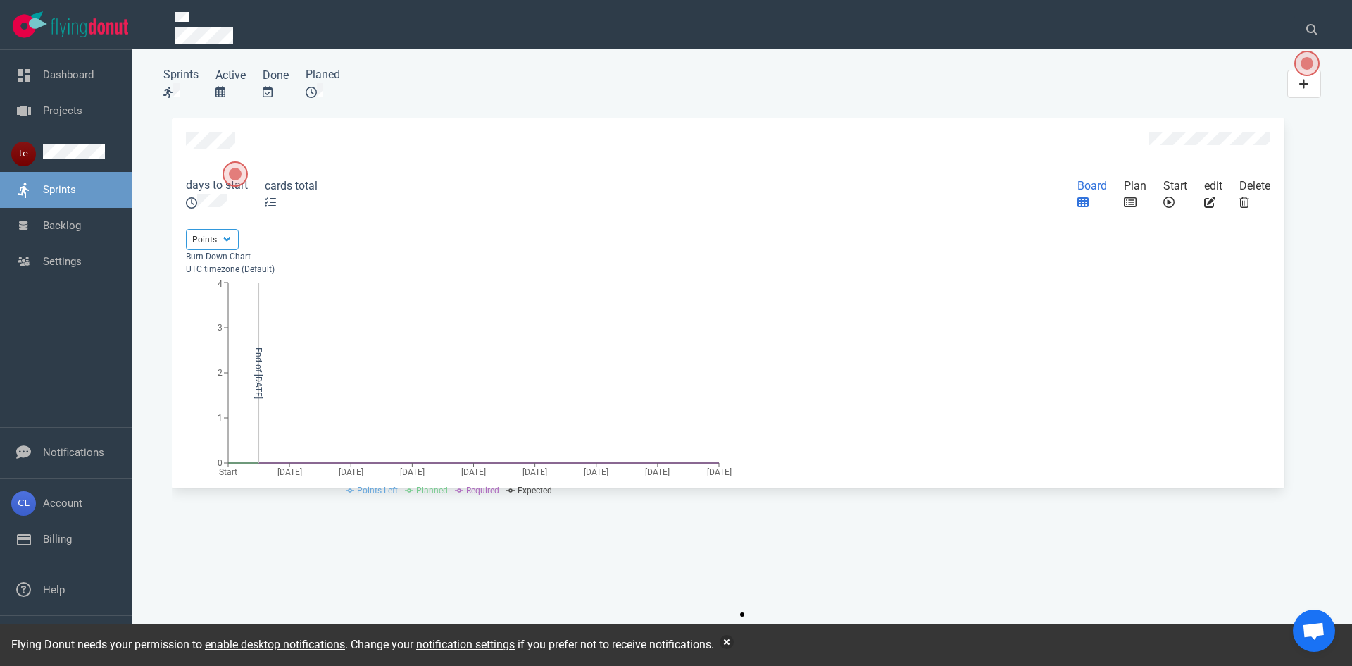
click at [728, 208] on icon "slide 1 of 1" at bounding box center [1083, 202] width 11 height 11
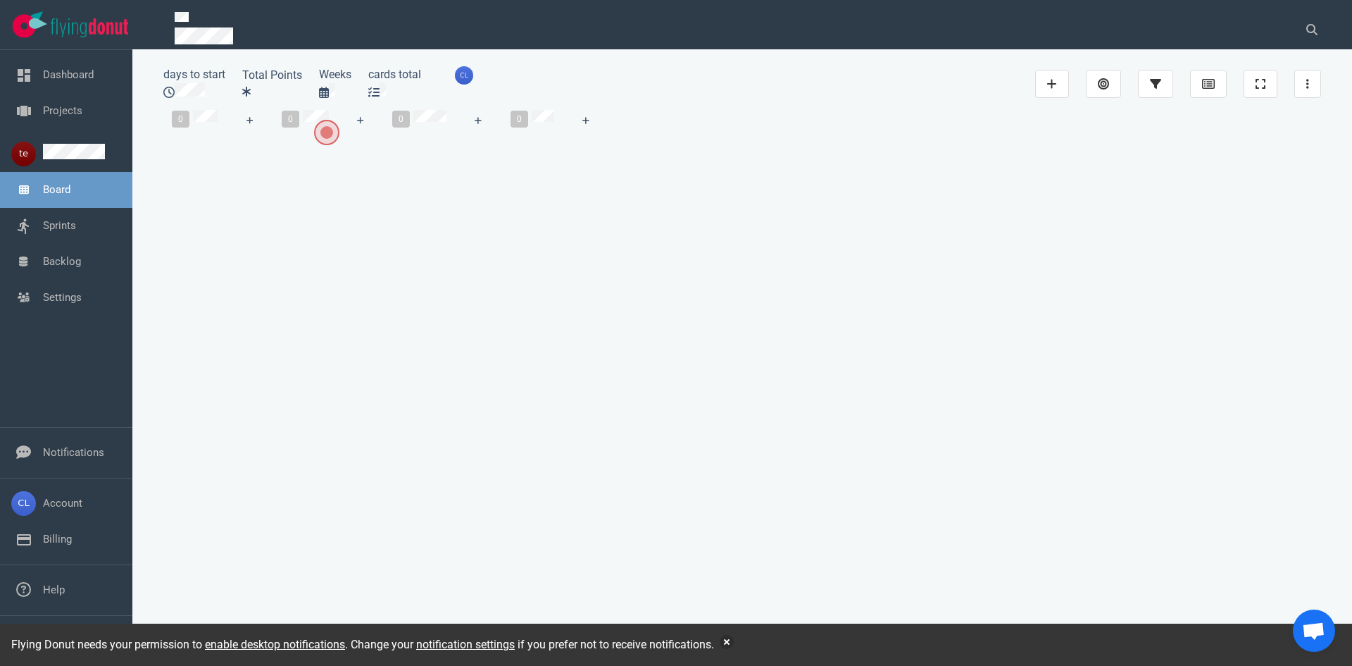
click at [324, 139] on span "Open the dialog" at bounding box center [327, 133] width 20 height 20
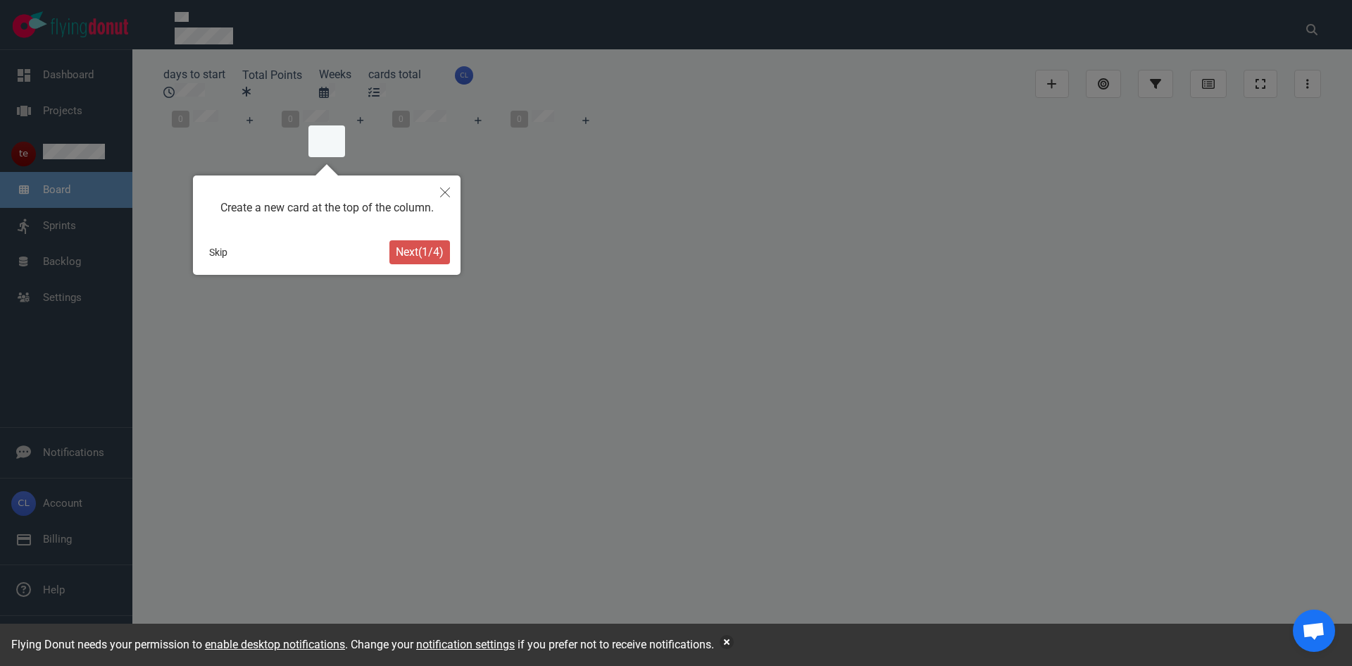
click at [418, 256] on span "Next ( 1 / 4 )" at bounding box center [420, 251] width 48 height 13
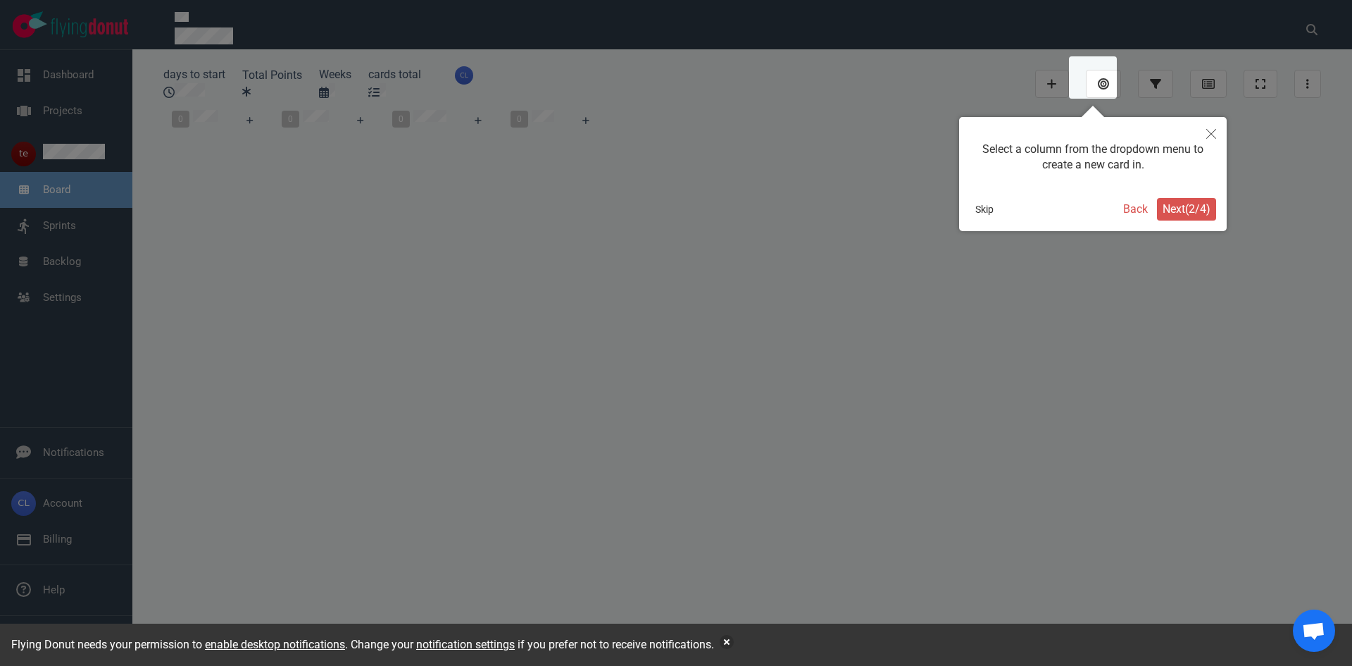
click at [728, 203] on span "Next ( 2 / 4 )" at bounding box center [1187, 208] width 48 height 13
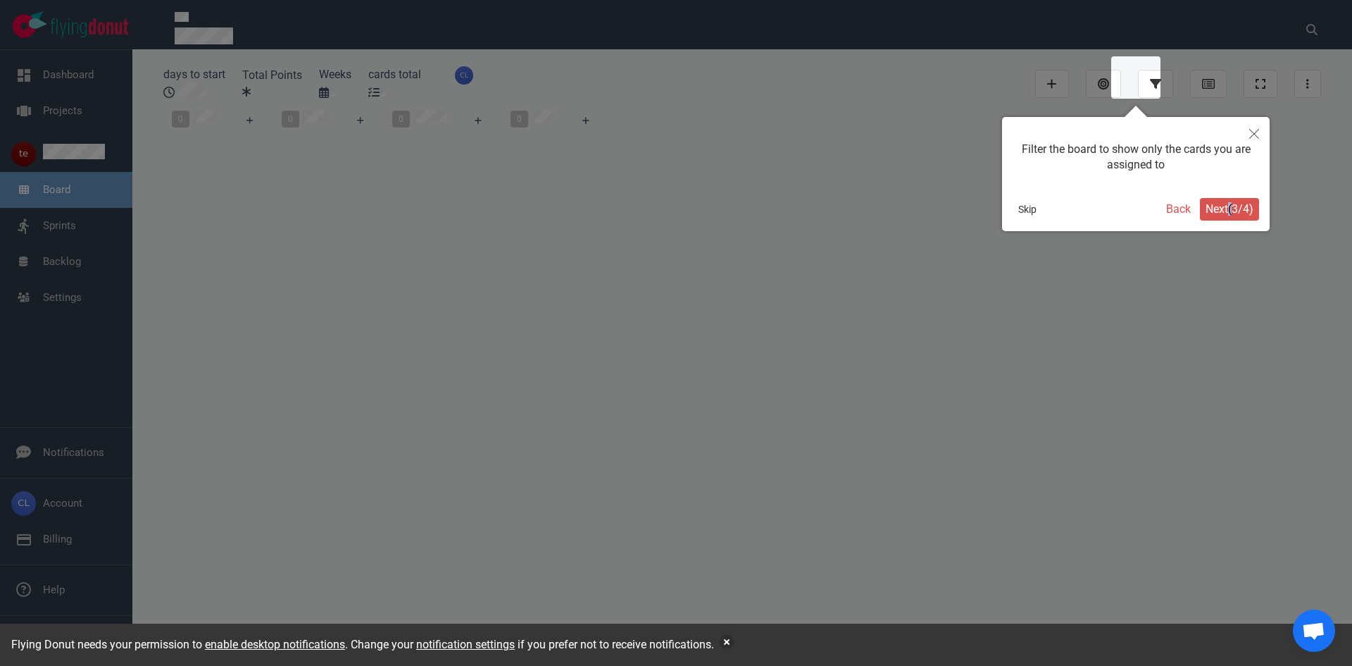
click at [728, 196] on div "Filter the board to show only the cards you are assigned to Skip Back Next ( 3 …" at bounding box center [1136, 174] width 268 height 114
click at [728, 198] on button "Next ( 3 / 4 )" at bounding box center [1229, 210] width 61 height 24
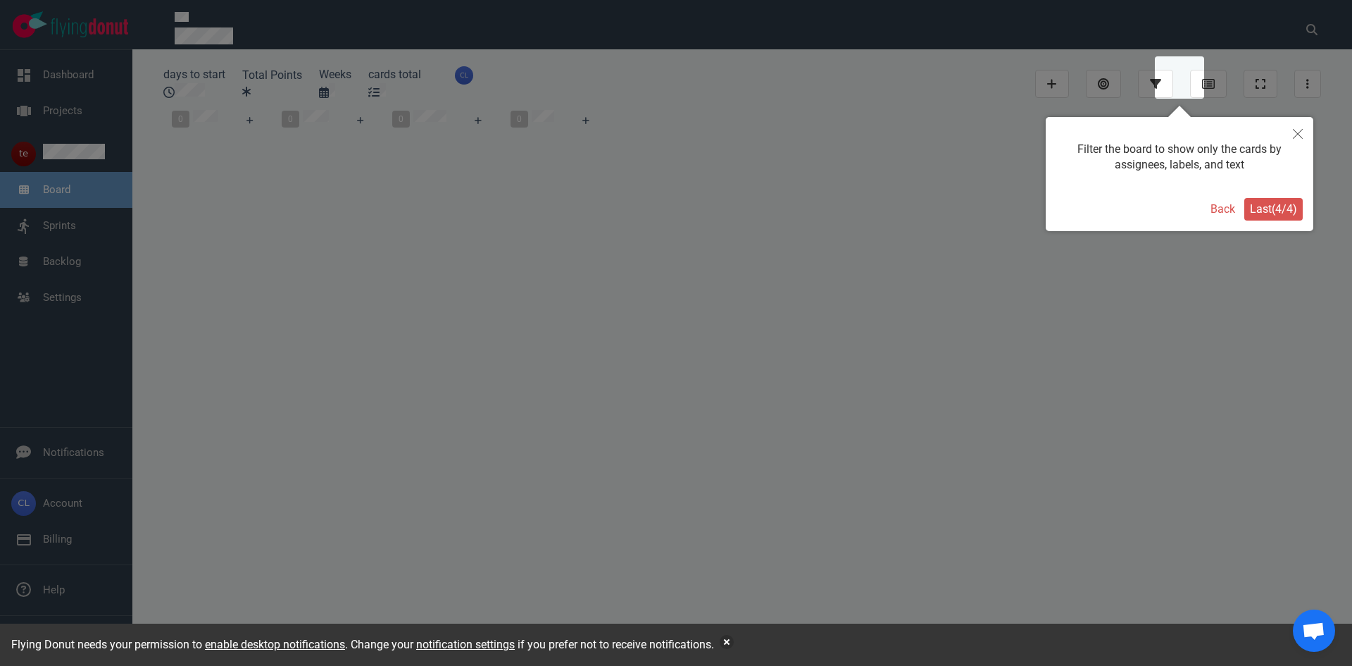
click at [728, 204] on span "Last ( 4 / 4 )" at bounding box center [1273, 208] width 47 height 13
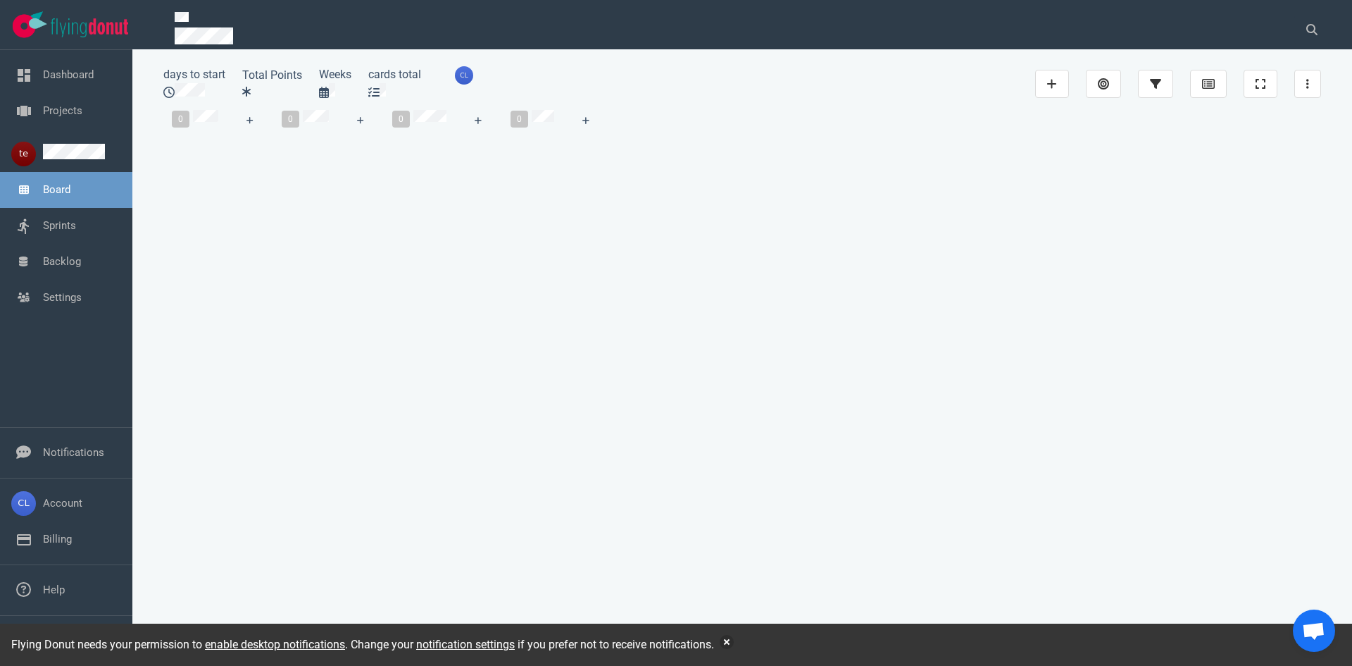
click at [227, 132] on div "0" at bounding box center [194, 120] width 63 height 38
click at [254, 125] on icon at bounding box center [251, 120] width 8 height 8
click at [76, 265] on link "Backlog" at bounding box center [62, 261] width 38 height 13
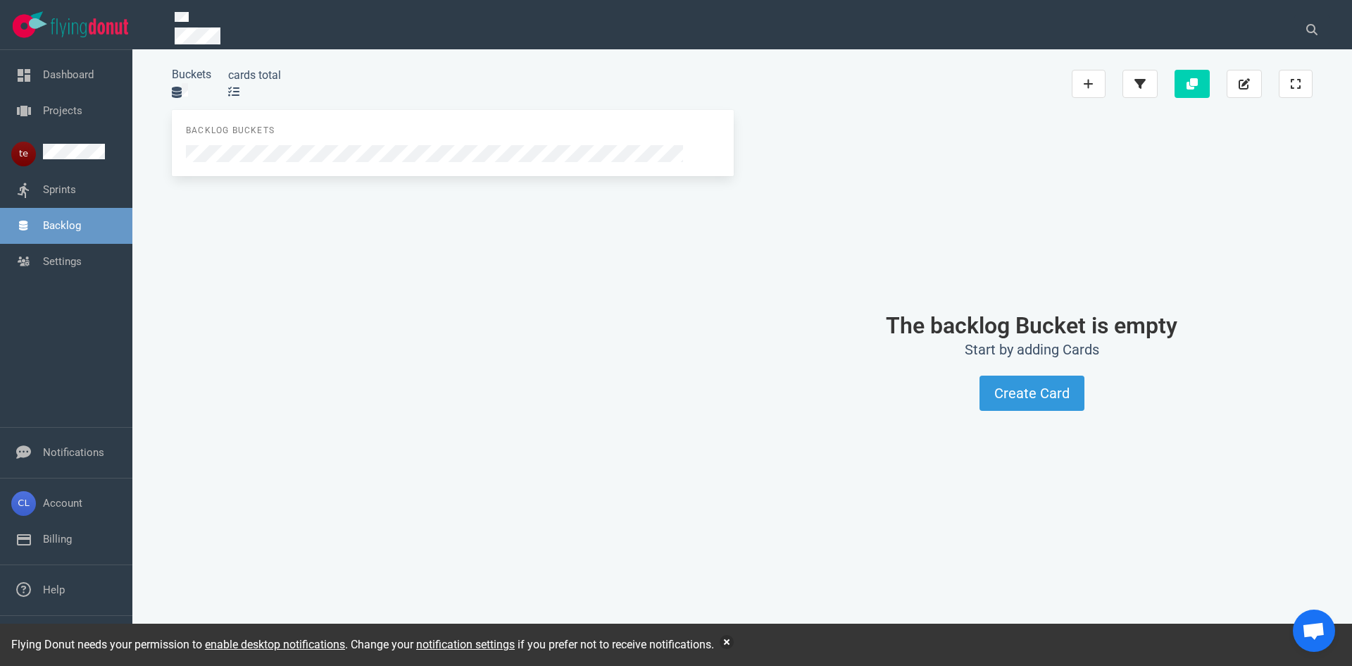
click at [251, 162] on div at bounding box center [453, 153] width 534 height 17
click at [268, 176] on div "Backlog Buckets" at bounding box center [453, 143] width 562 height 66
click at [239, 85] on span at bounding box center [240, 91] width 3 height 13
click at [728, 79] on icon at bounding box center [1244, 83] width 11 height 11
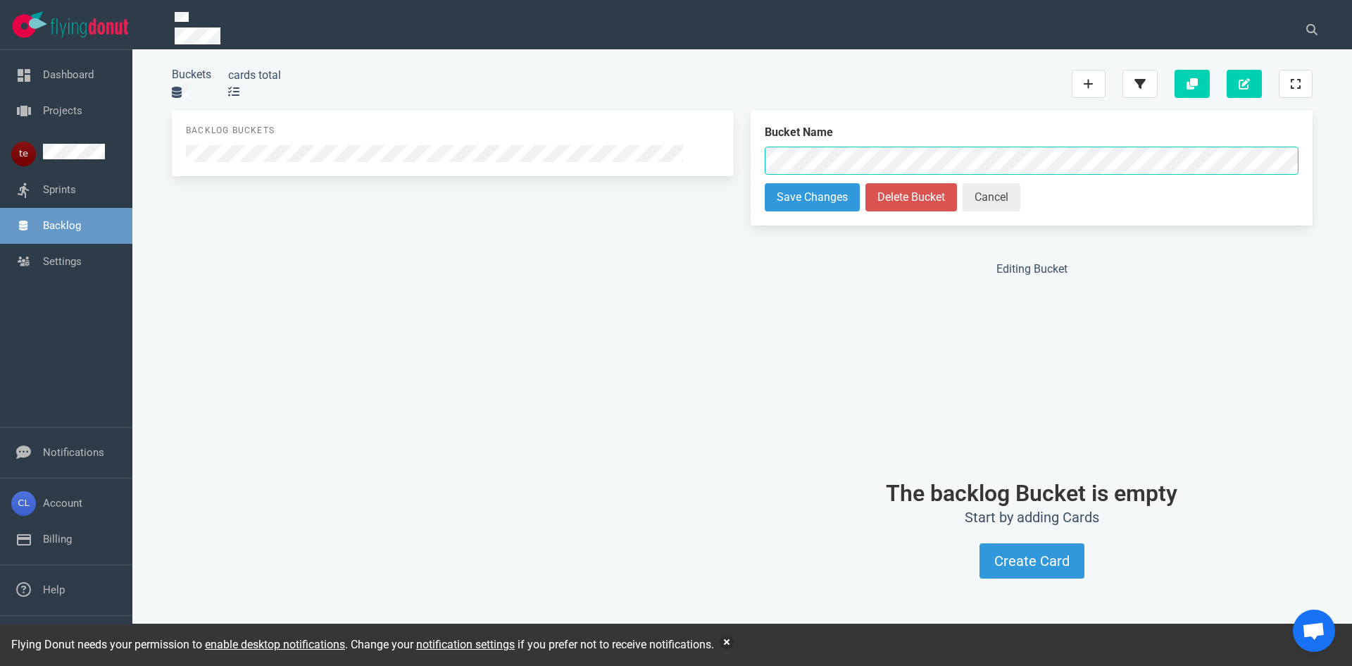
click at [728, 189] on button "Cancel" at bounding box center [992, 197] width 58 height 28
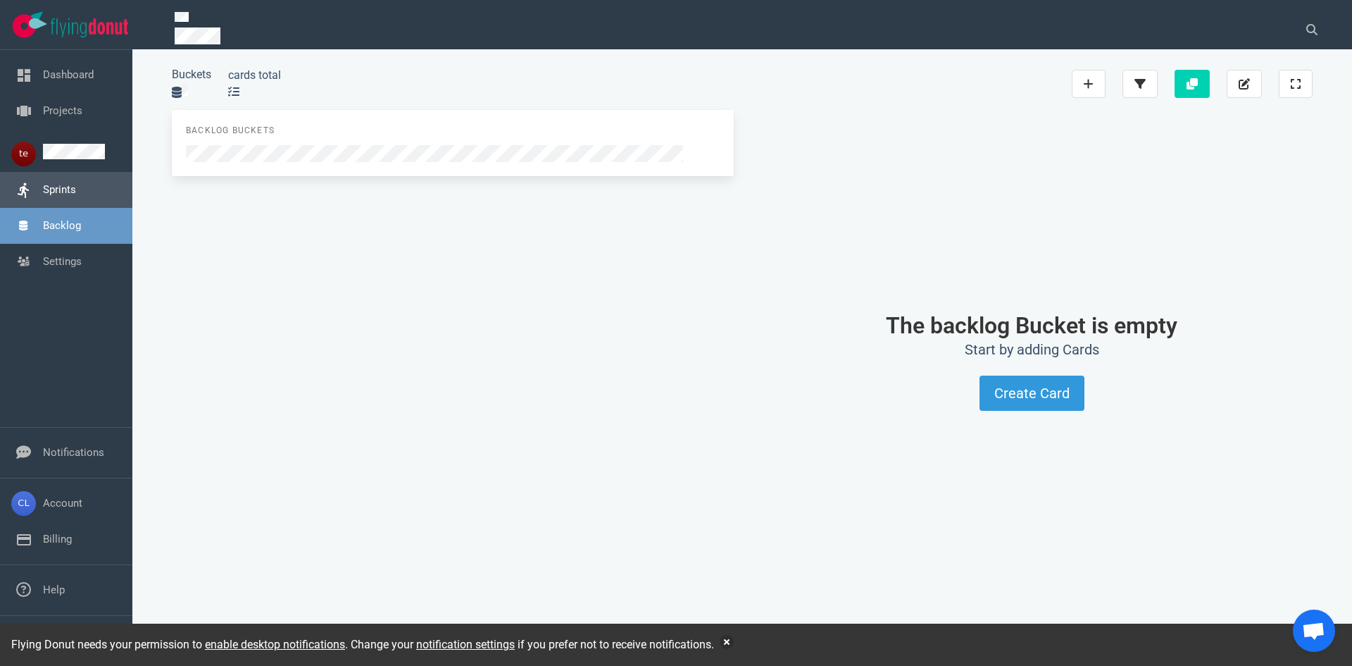
click at [76, 191] on link "Sprints" at bounding box center [59, 189] width 33 height 13
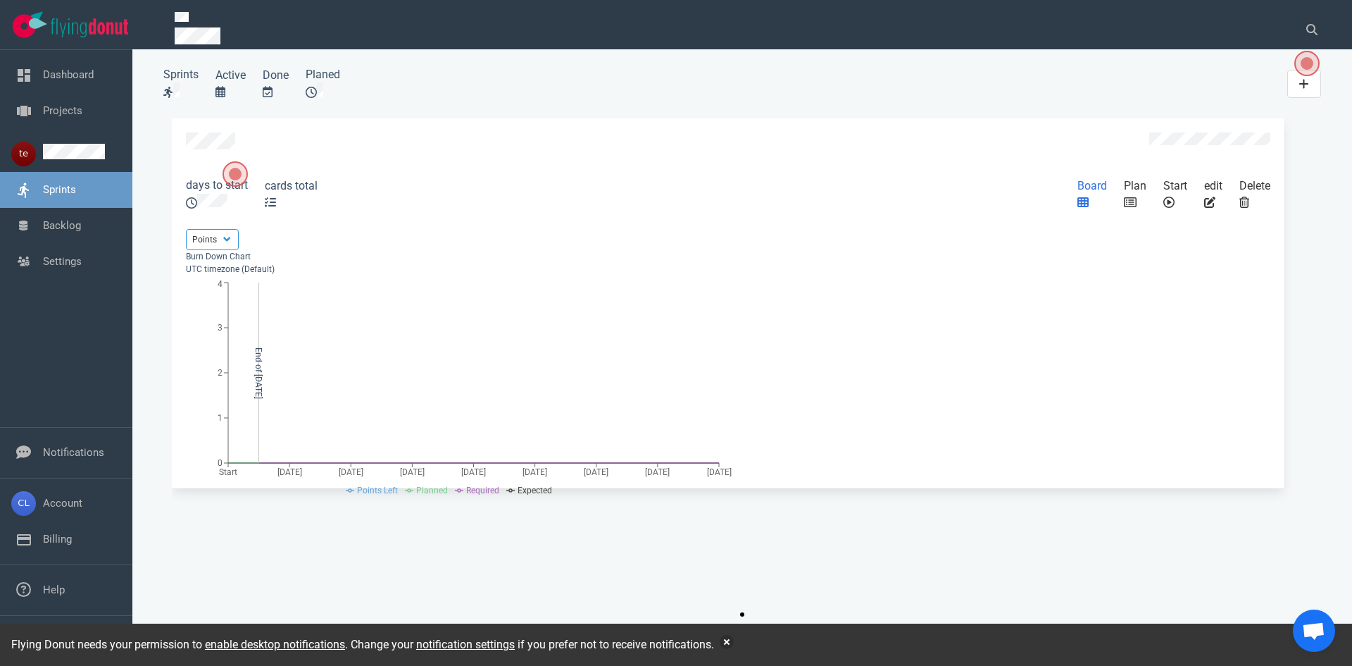
click at [728, 208] on icon "slide 1 of 1" at bounding box center [1083, 202] width 11 height 11
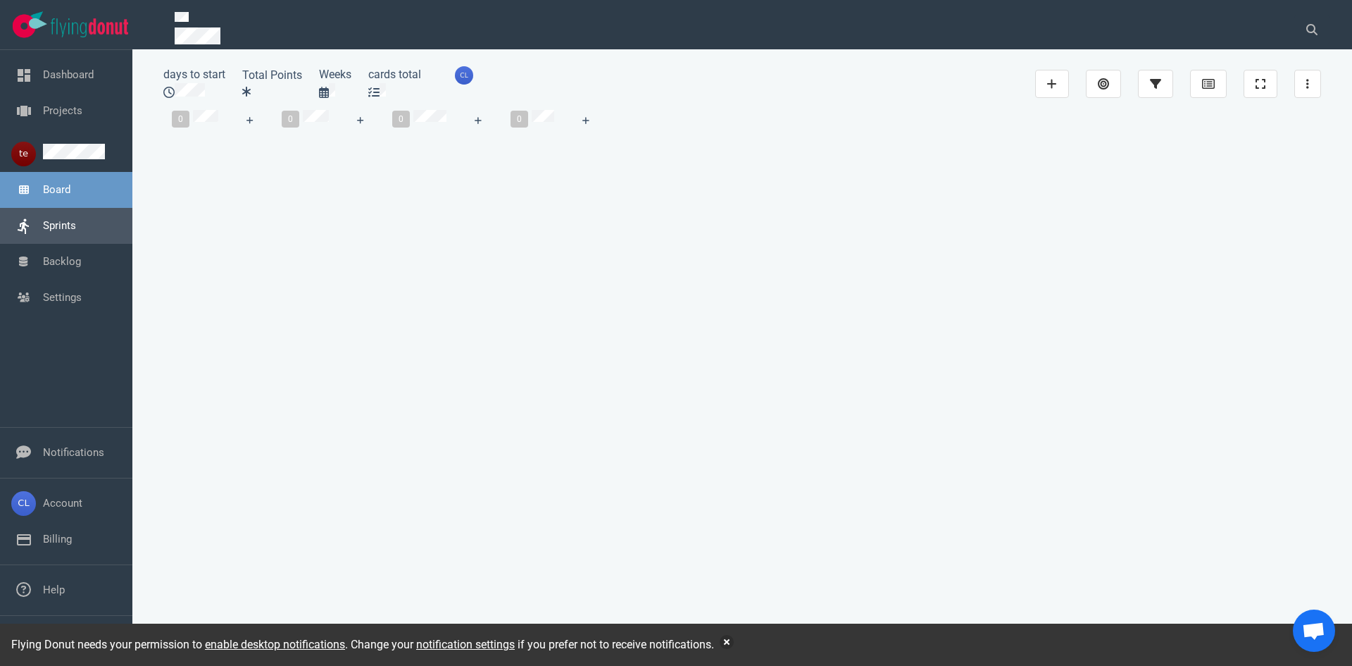
click at [61, 232] on link "Sprints" at bounding box center [59, 225] width 33 height 13
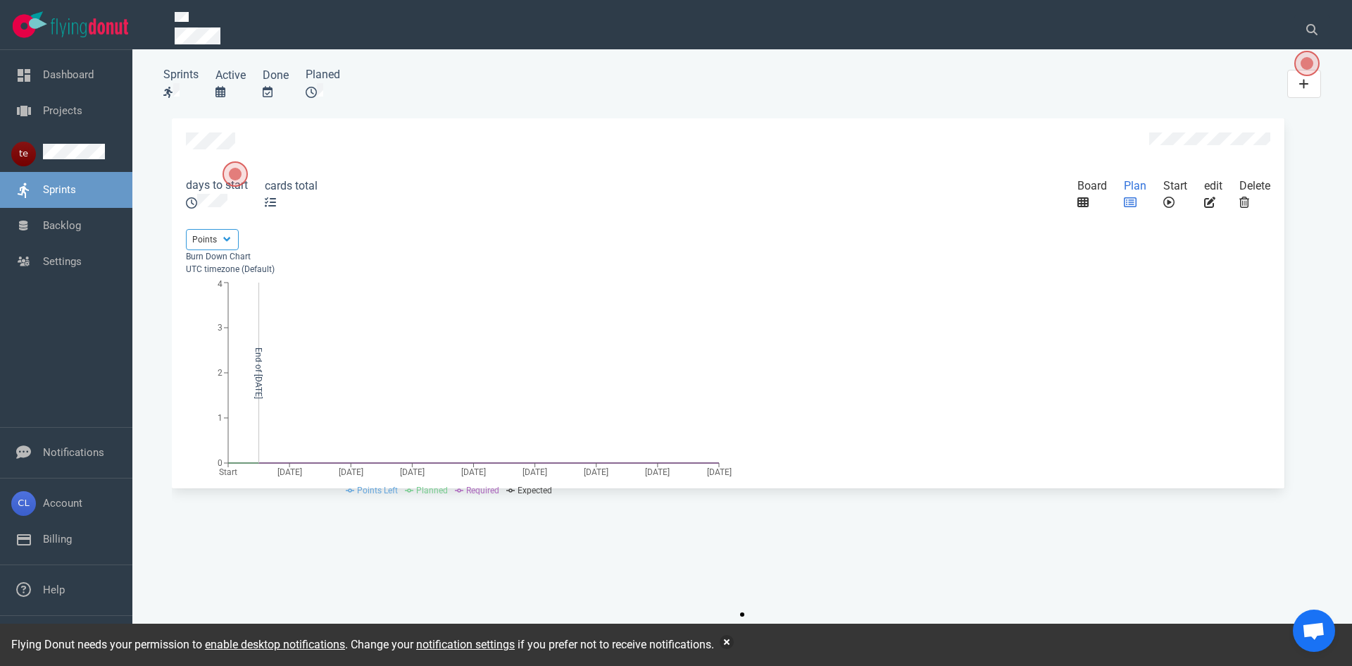
click at [728, 215] on div "Plan" at bounding box center [1135, 194] width 39 height 51
click at [728, 208] on icon "slide 1 of 1" at bounding box center [1130, 202] width 13 height 11
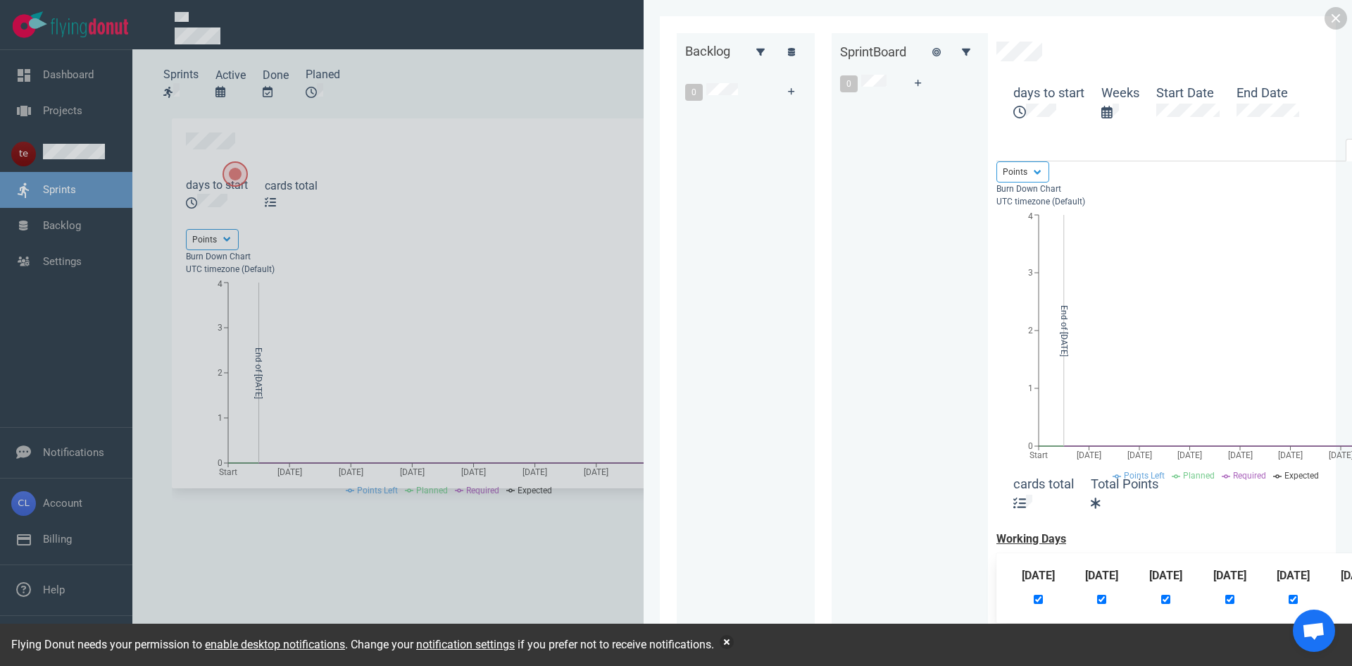
click at [188, 166] on div at bounding box center [676, 333] width 1352 height 666
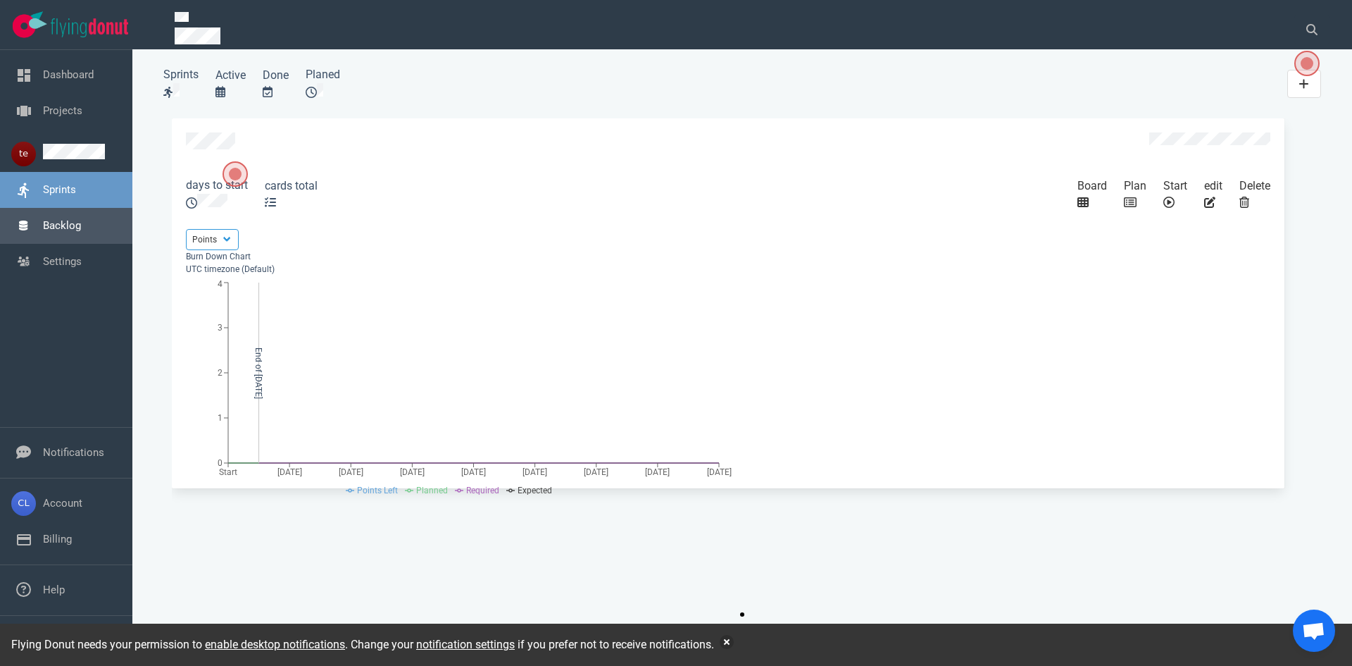
click at [76, 232] on link "Backlog" at bounding box center [62, 225] width 38 height 13
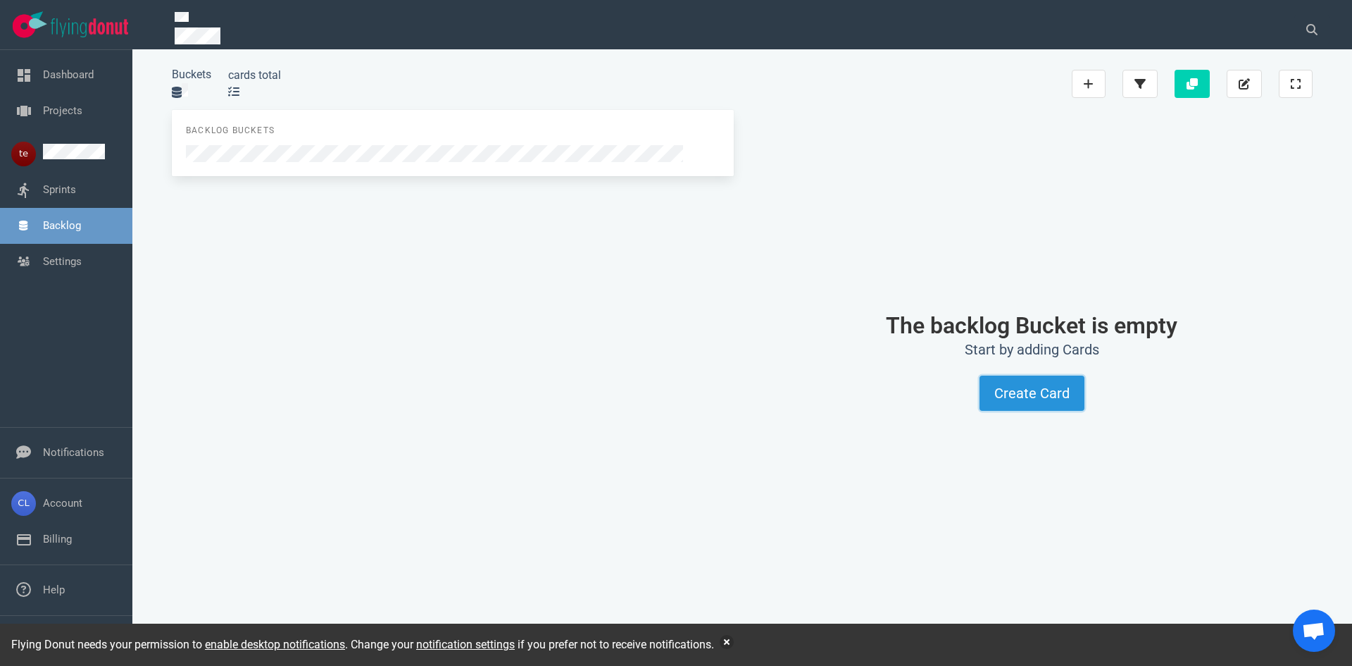
click at [728, 389] on button "Create Card" at bounding box center [1032, 392] width 105 height 35
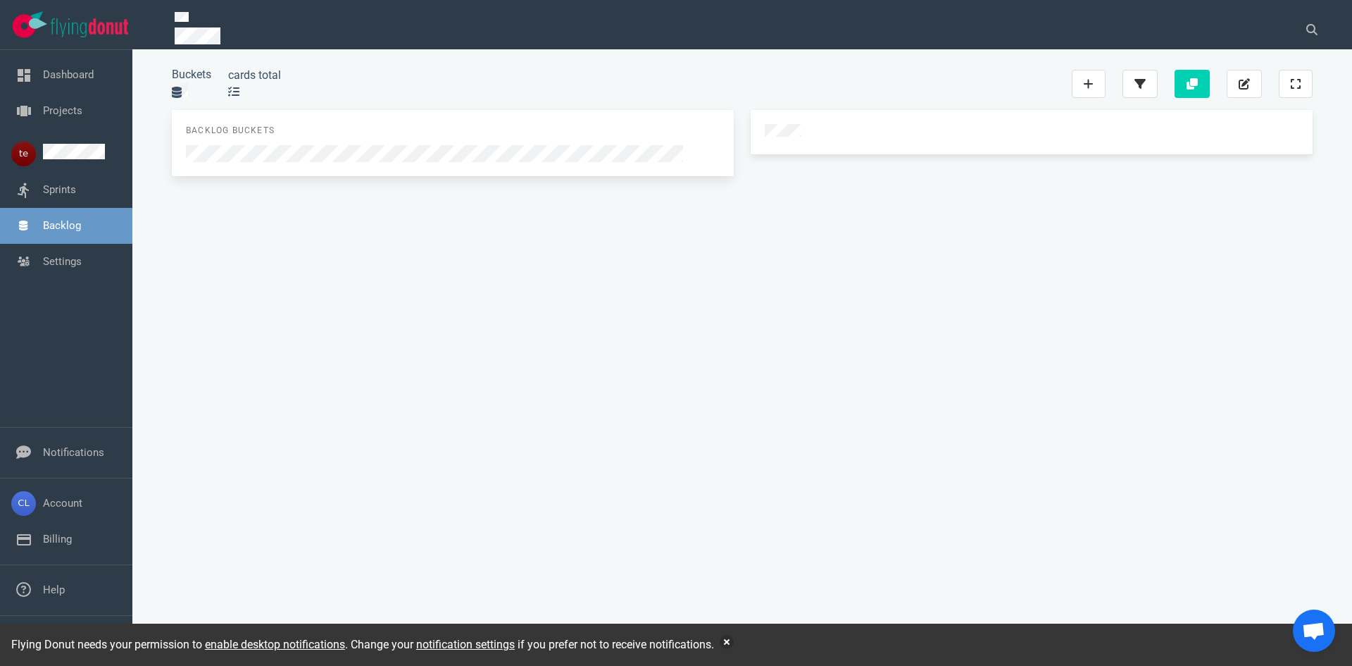
click at [728, 154] on div at bounding box center [1032, 132] width 562 height 44
click at [728, 176] on div "#1" at bounding box center [1032, 143] width 562 height 66
click at [76, 195] on link "Sprints" at bounding box center [59, 189] width 33 height 13
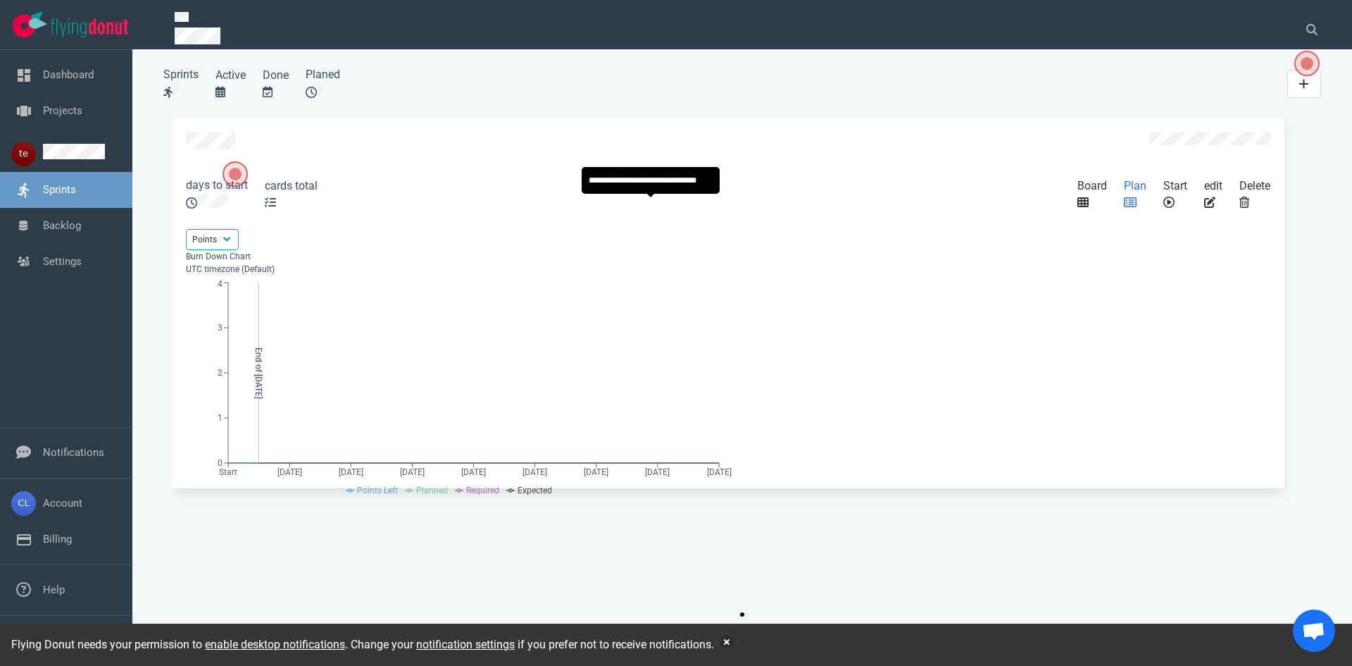
click at [728, 207] on icon "slide 1 of 1" at bounding box center [1130, 202] width 13 height 10
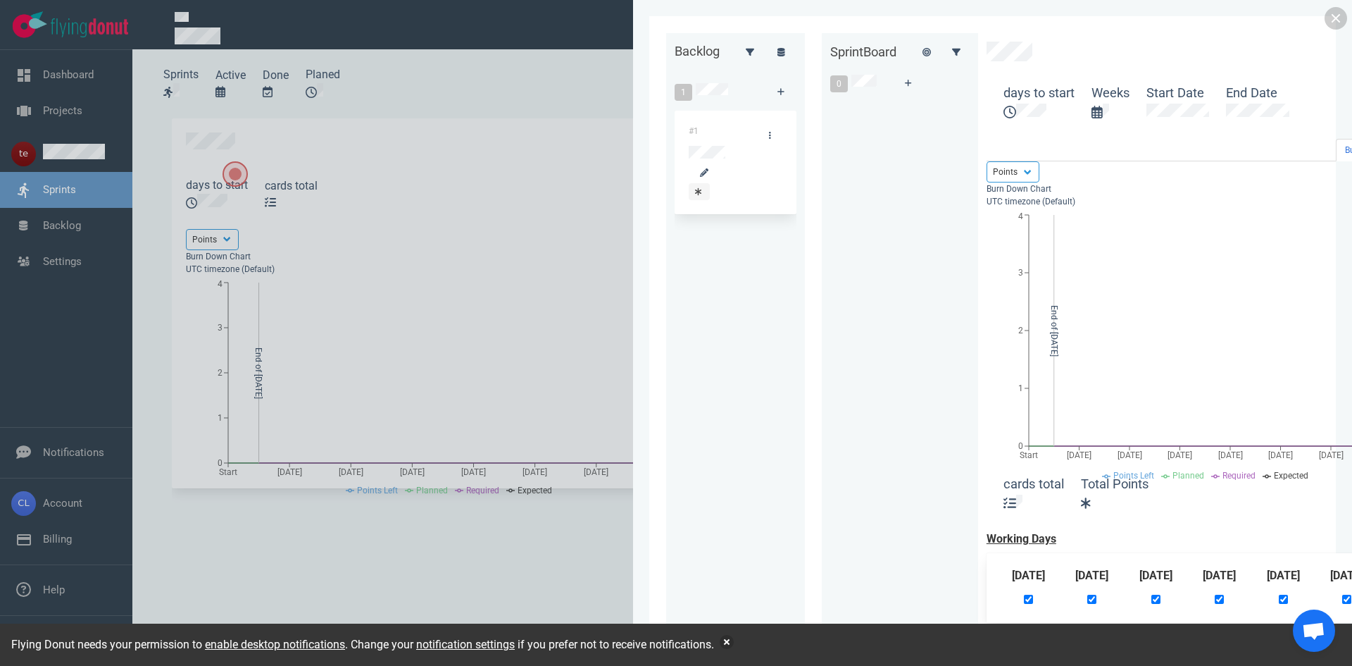
click at [689, 146] on div at bounding box center [736, 164] width 94 height 37
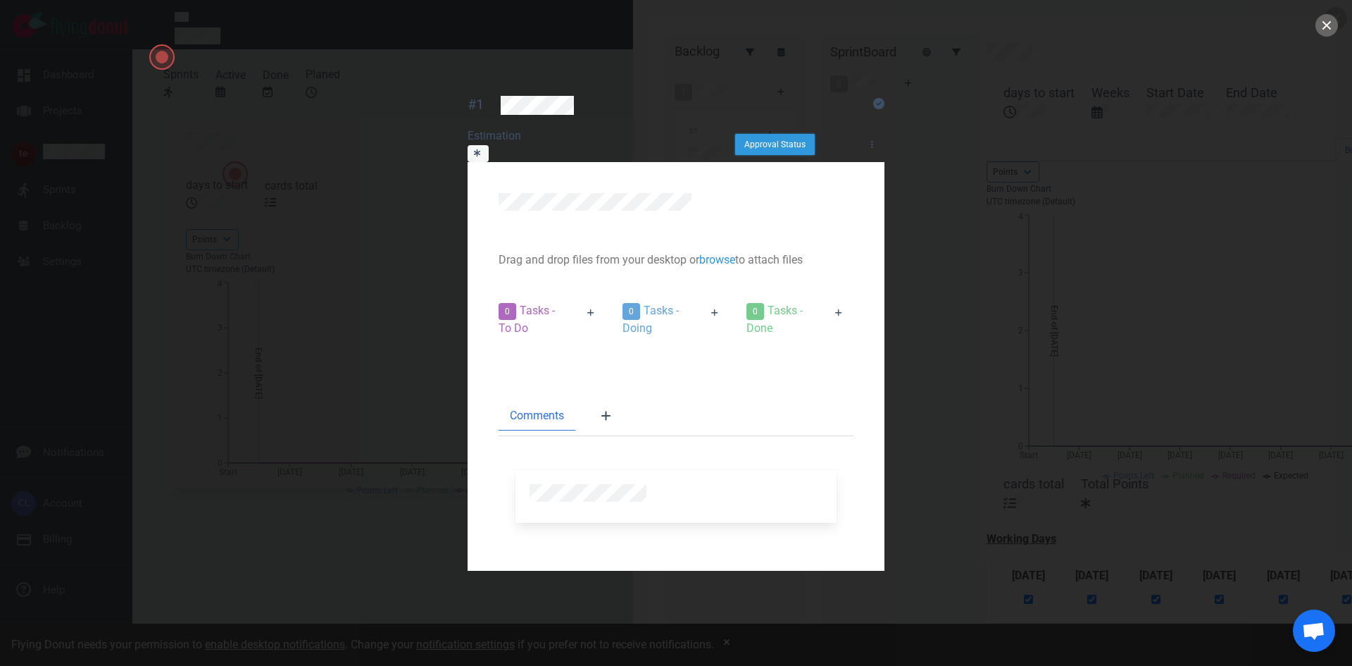
click at [728, 134] on button "Approval Status" at bounding box center [775, 144] width 80 height 21
click at [0, 0] on link "Approved" at bounding box center [0, 0] width 0 height 0
click at [728, 89] on div at bounding box center [676, 333] width 1352 height 666
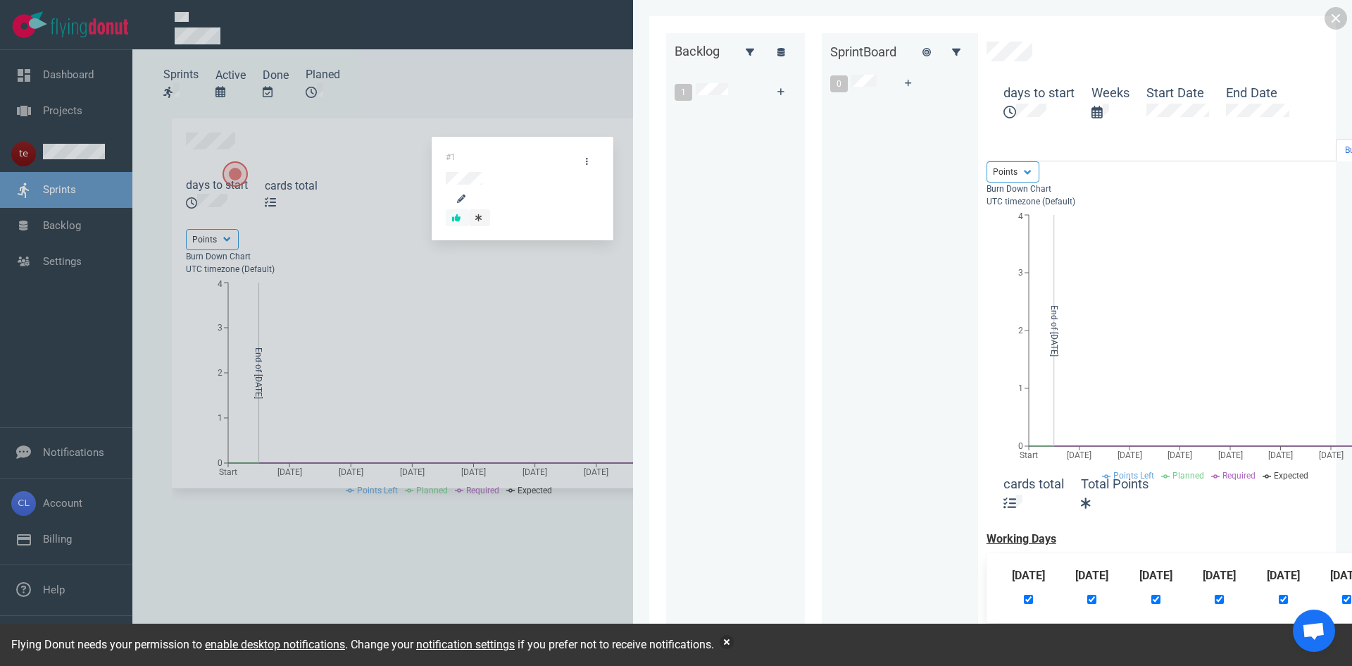
drag, startPoint x: 446, startPoint y: 148, endPoint x: 500, endPoint y: 138, distance: 55.1
click at [675, 168] on div "#1 #1" at bounding box center [736, 171] width 122 height 120
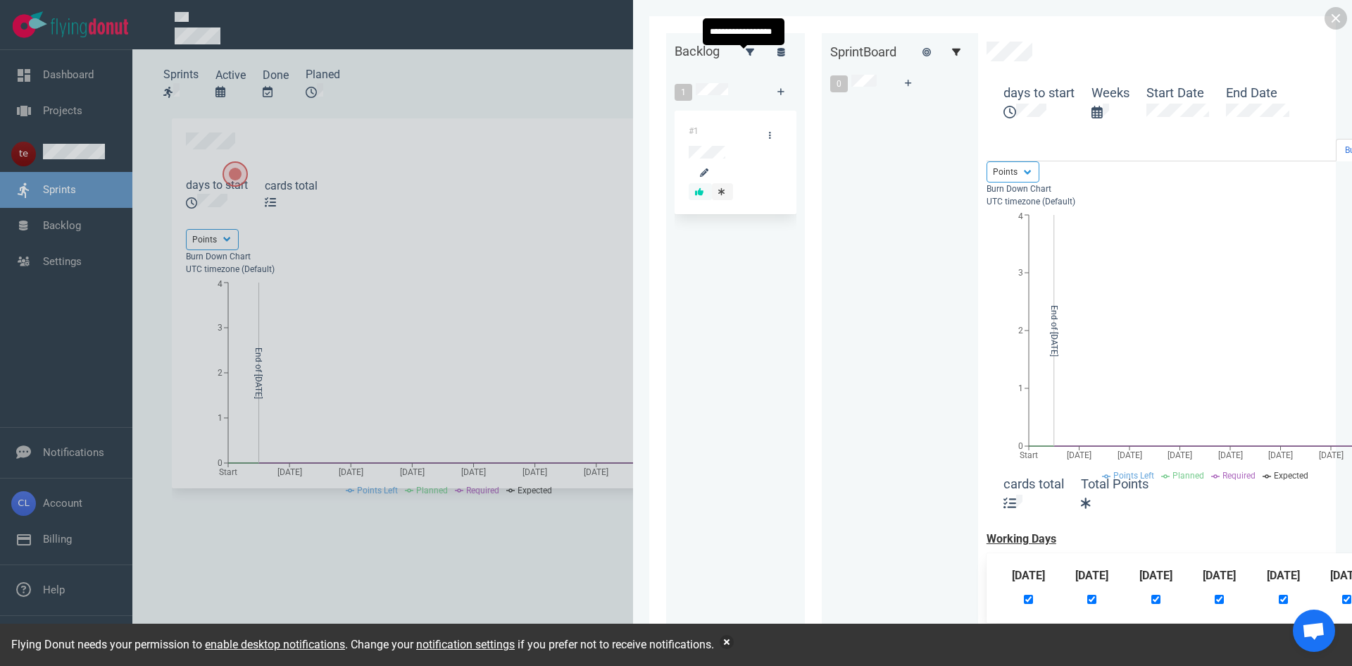
click at [728, 62] on link at bounding box center [956, 52] width 27 height 21
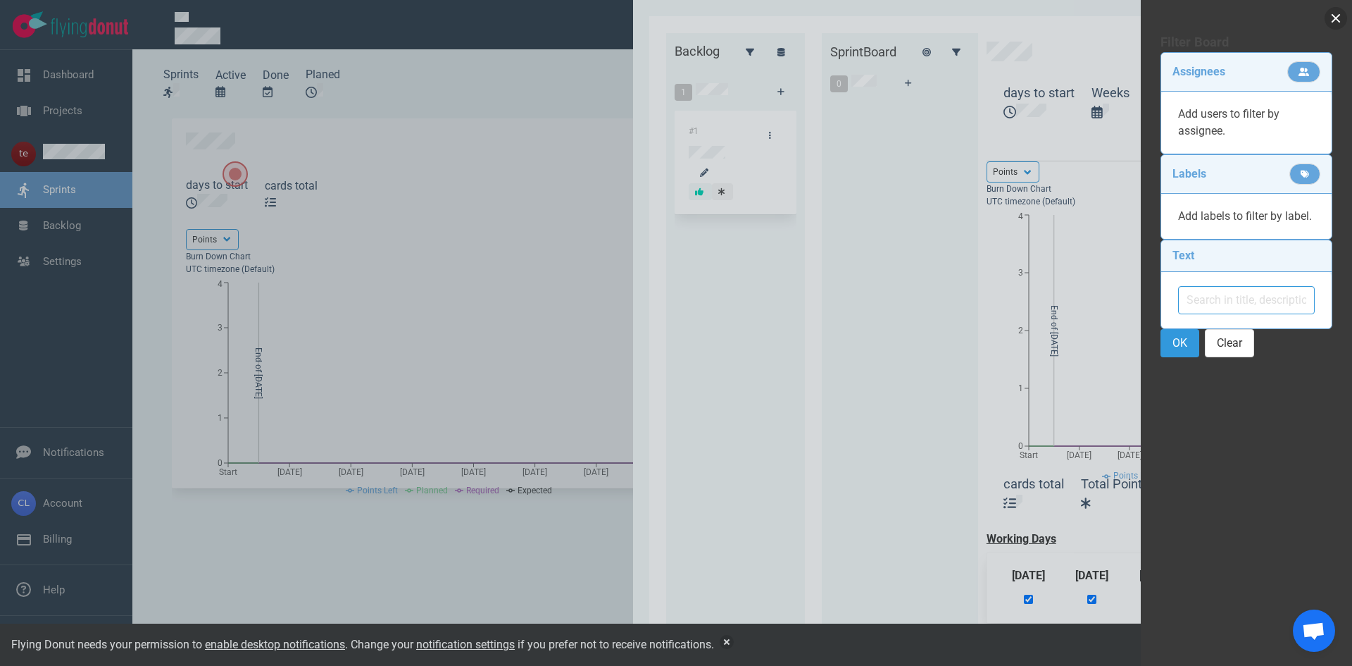
click at [668, 201] on div at bounding box center [676, 333] width 1352 height 666
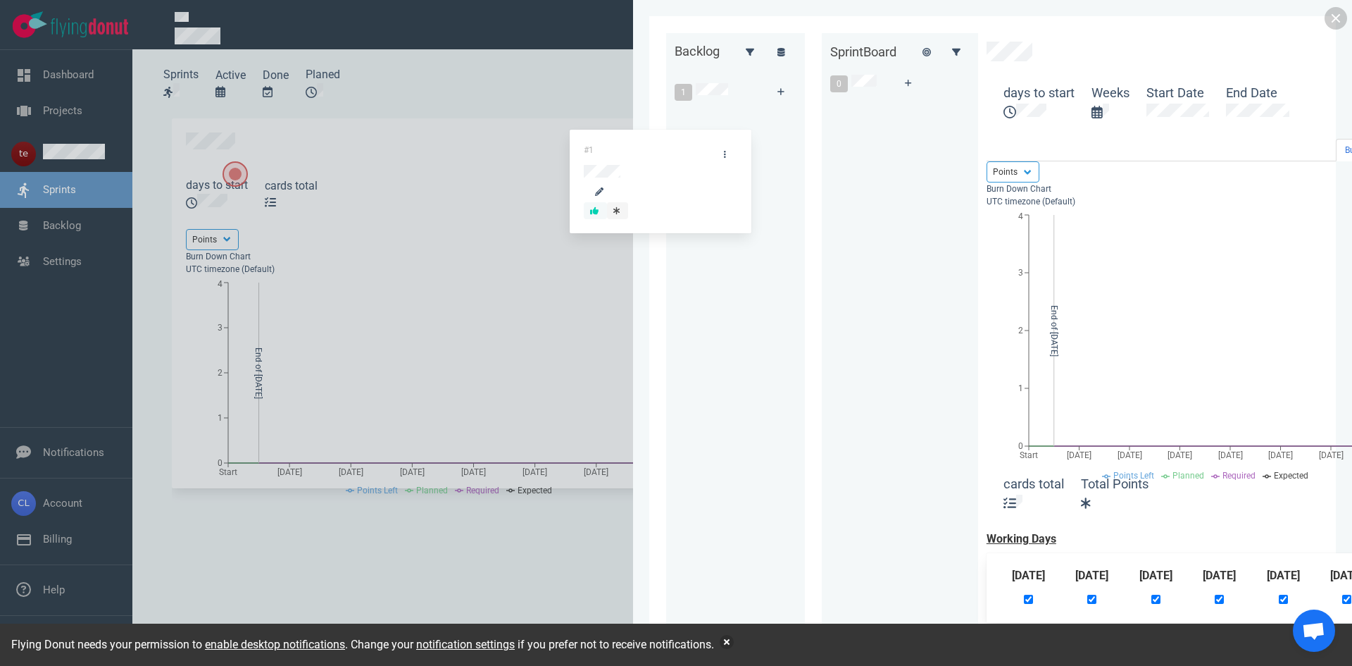
drag, startPoint x: 406, startPoint y: 154, endPoint x: 661, endPoint y: 164, distance: 254.5
click at [666, 164] on div "Backlog 1 #1 #1 Sprint Board 0 days to start Weeks Start Date End Date Burn Dow…" at bounding box center [992, 332] width 653 height 599
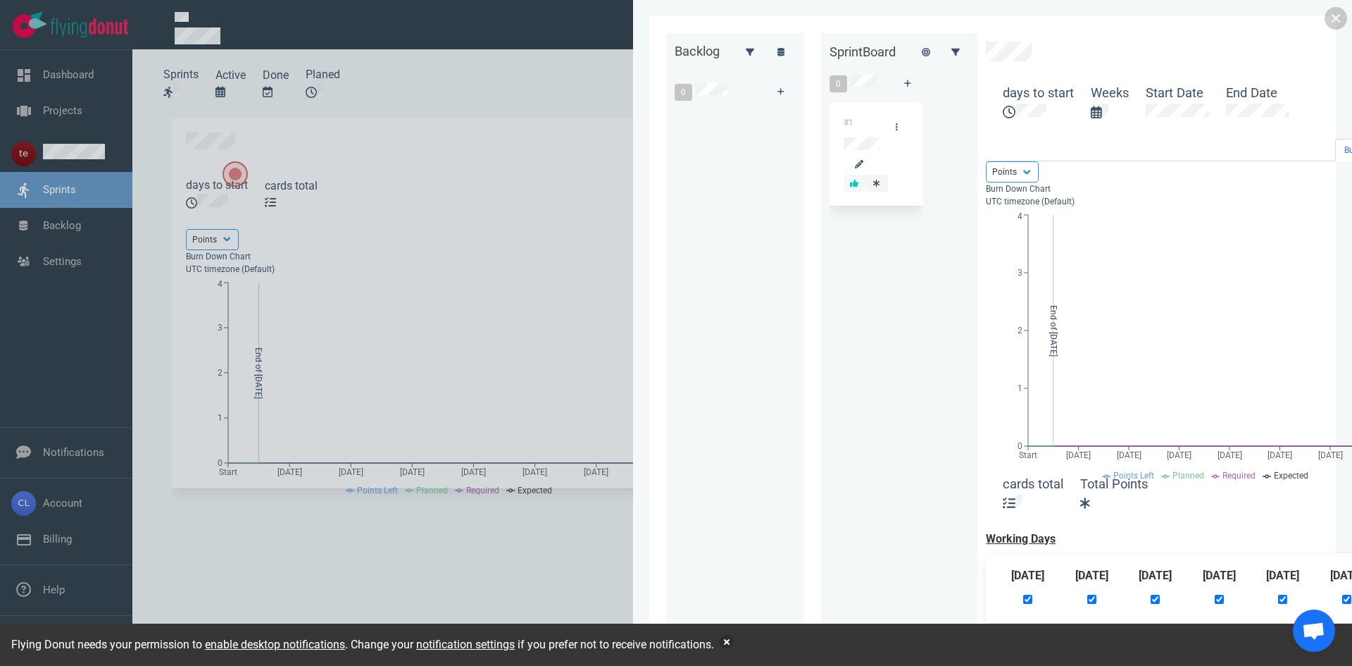
click at [182, 263] on div at bounding box center [676, 333] width 1352 height 666
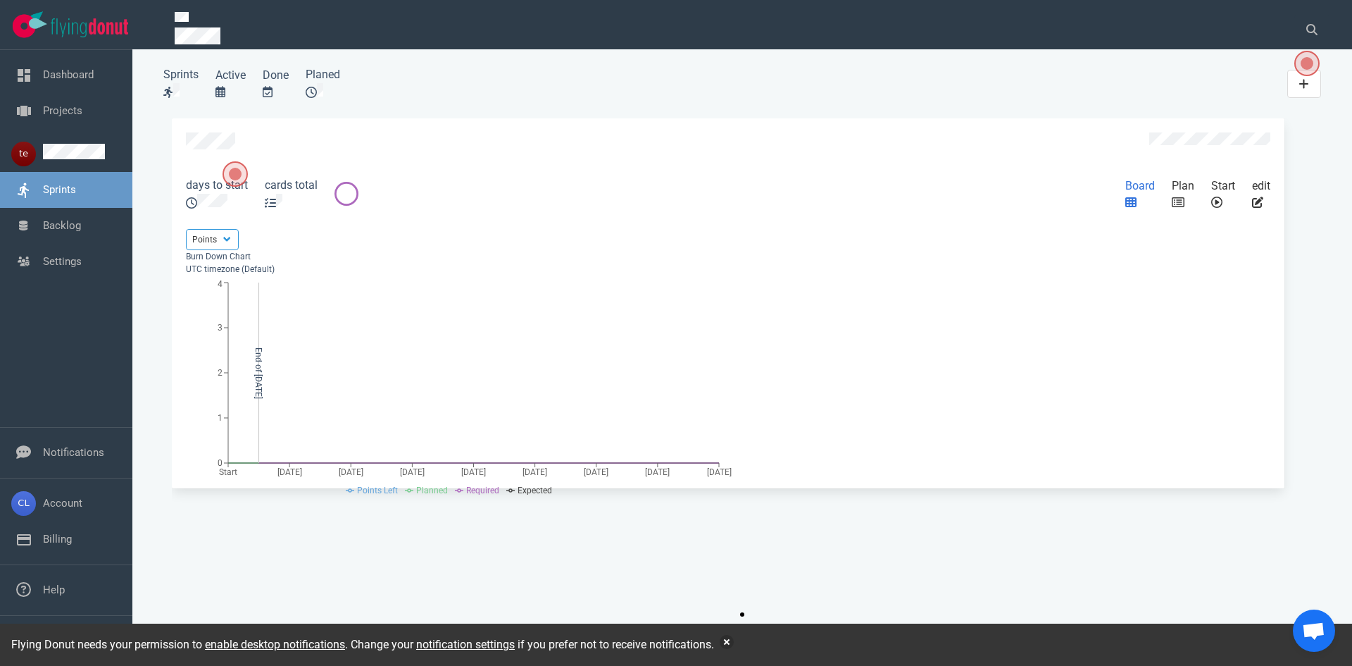
click at [728, 209] on span "slide 1 of 1" at bounding box center [1138, 202] width 3 height 13
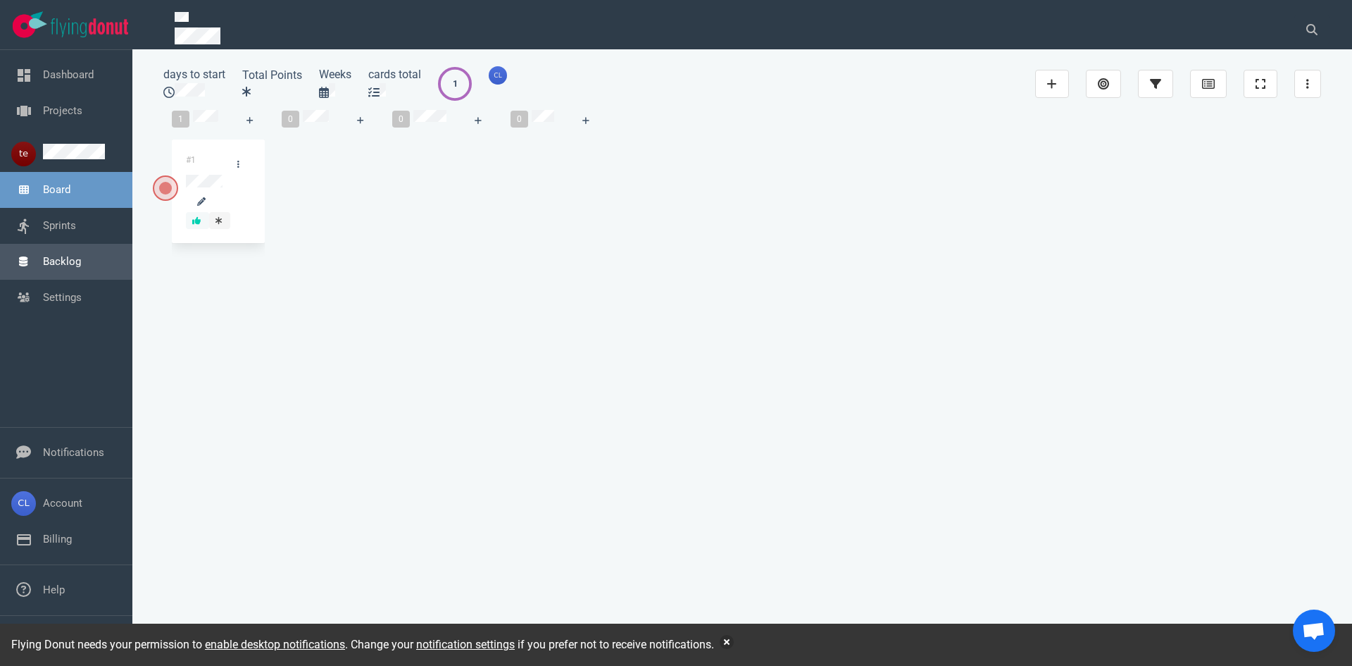
click at [76, 265] on link "Backlog" at bounding box center [62, 261] width 38 height 13
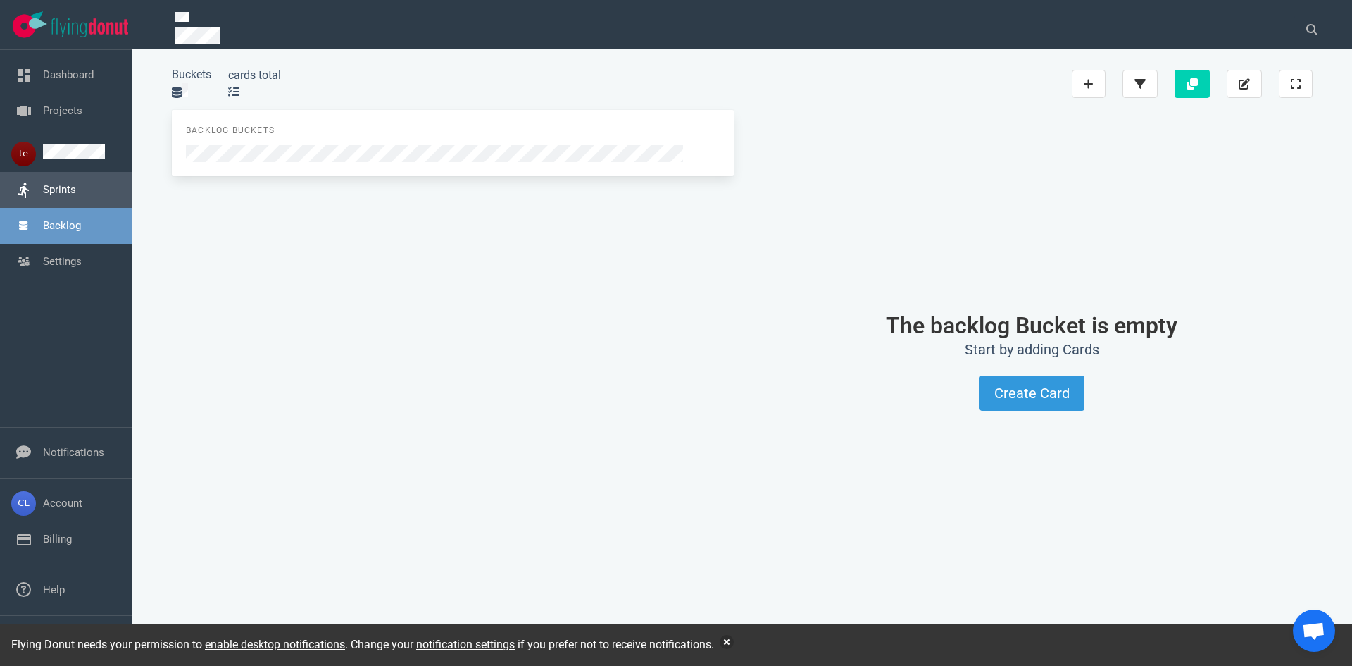
click at [76, 196] on link "Sprints" at bounding box center [59, 189] width 33 height 13
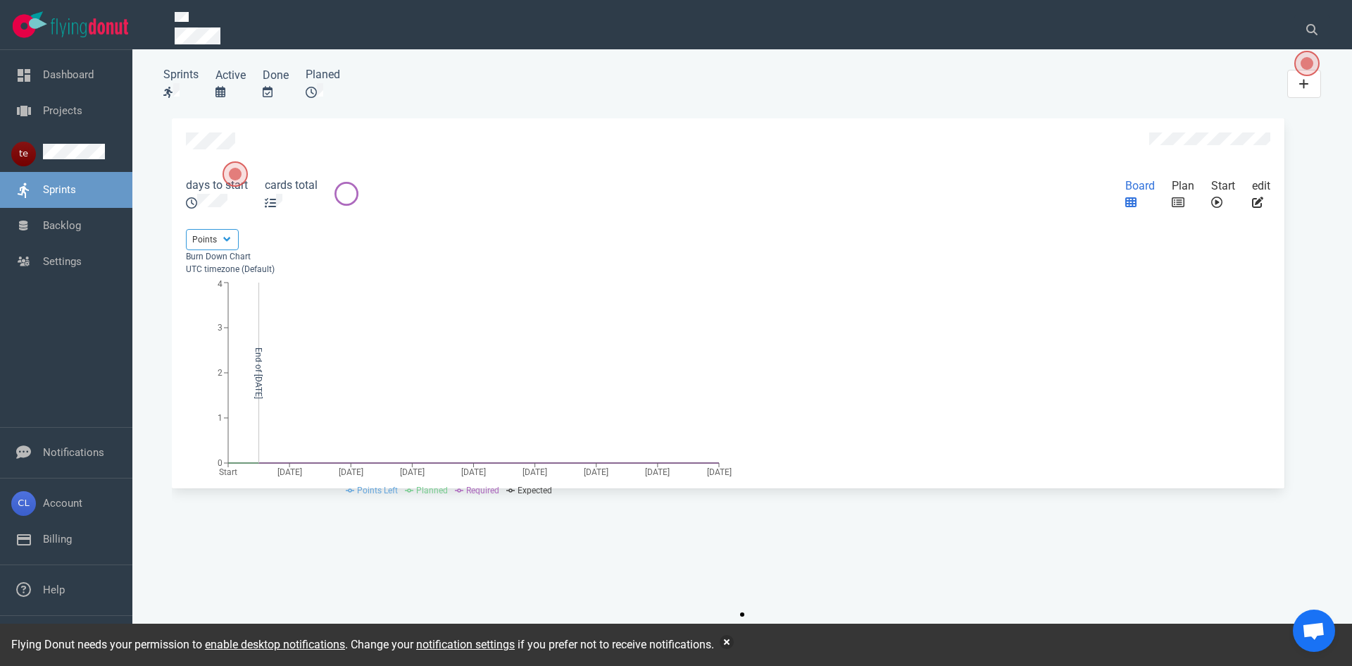
click at [728, 207] on icon "slide 1 of 1" at bounding box center [1131, 202] width 11 height 10
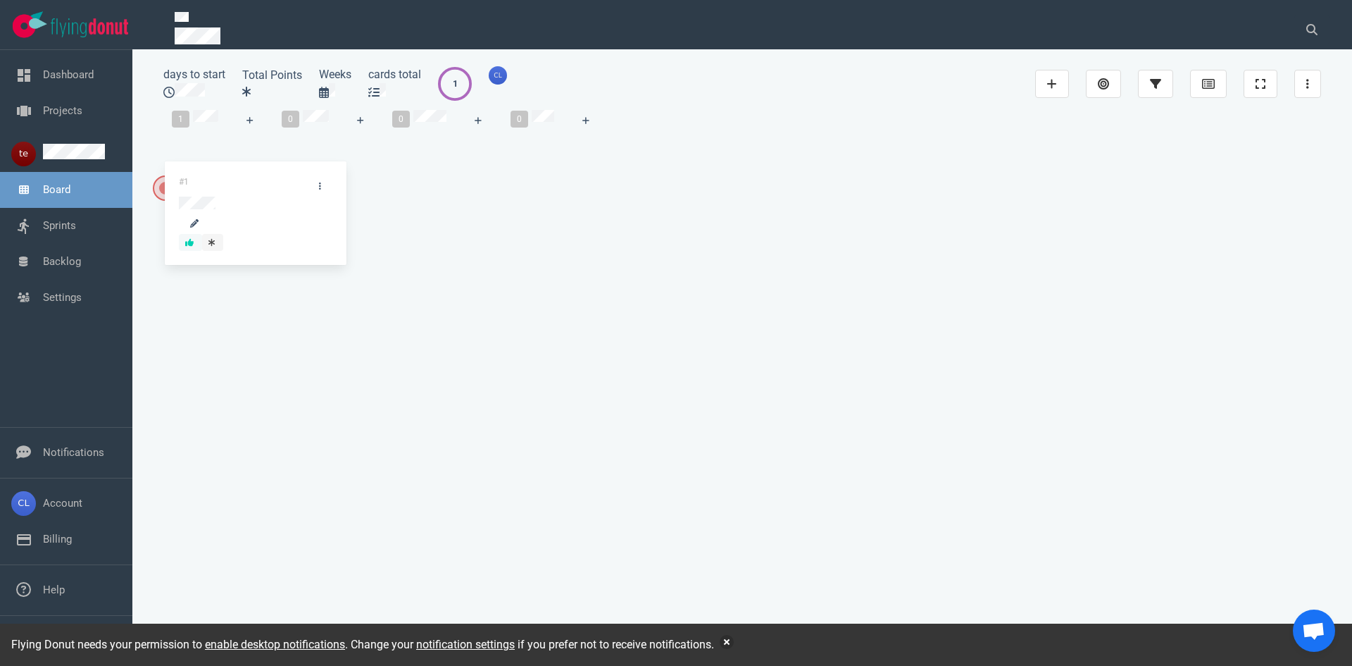
drag, startPoint x: 242, startPoint y: 192, endPoint x: 485, endPoint y: 223, distance: 245.7
click at [485, 223] on div "1 #1 #1 0 0 0" at bounding box center [742, 193] width 1158 height 184
